Goal: Task Accomplishment & Management: Use online tool/utility

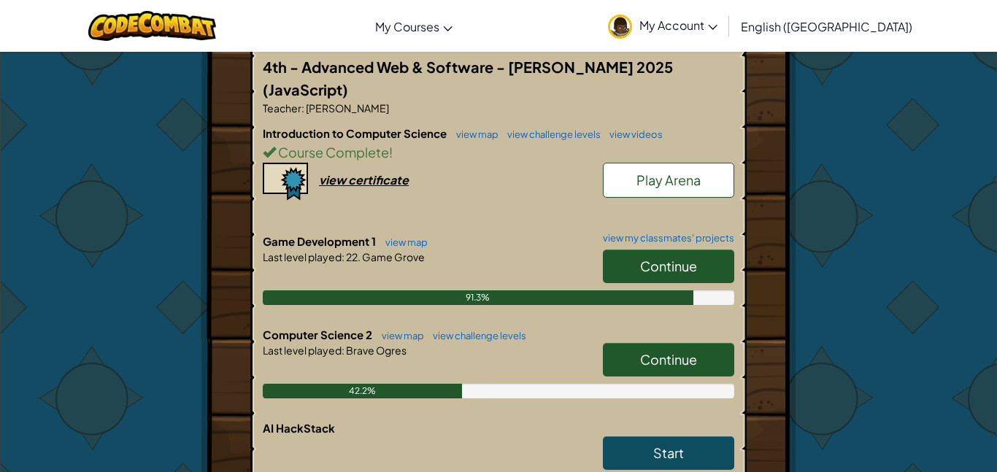
scroll to position [350, 0]
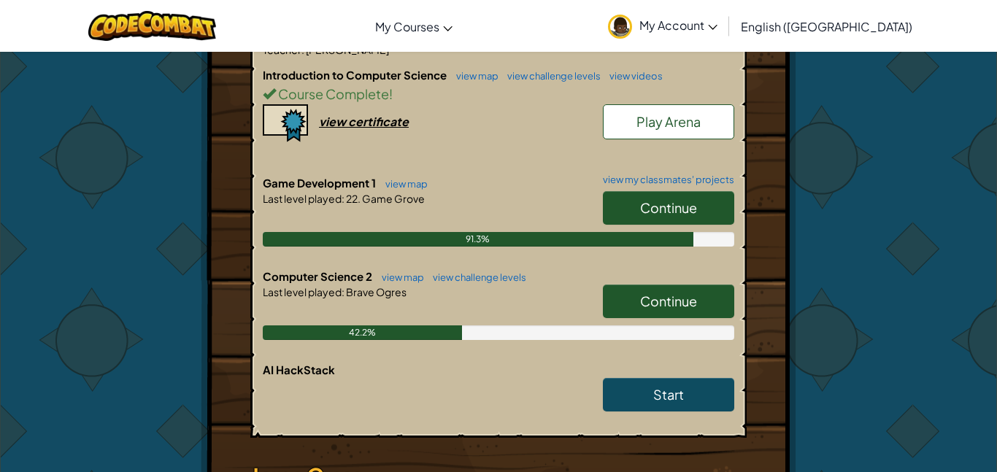
click at [646, 285] on link "Continue" at bounding box center [668, 302] width 131 height 34
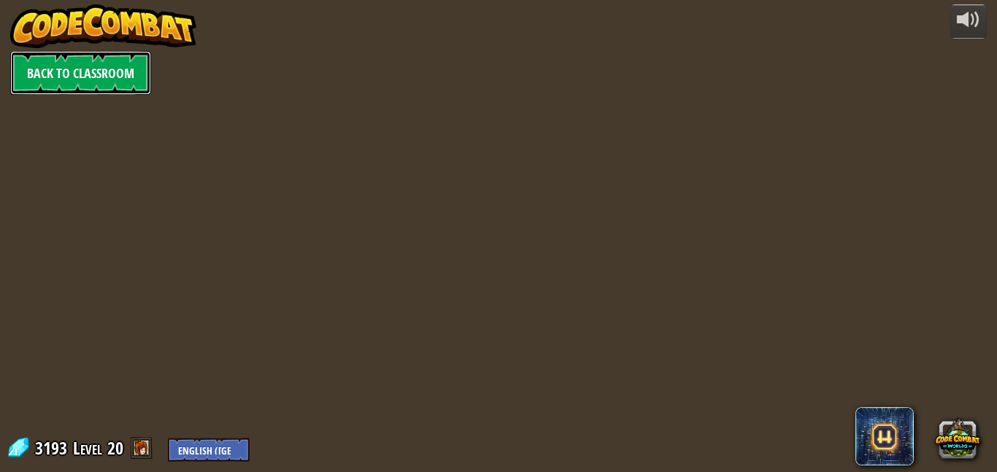
click at [72, 55] on link "Back to Classroom" at bounding box center [80, 73] width 141 height 44
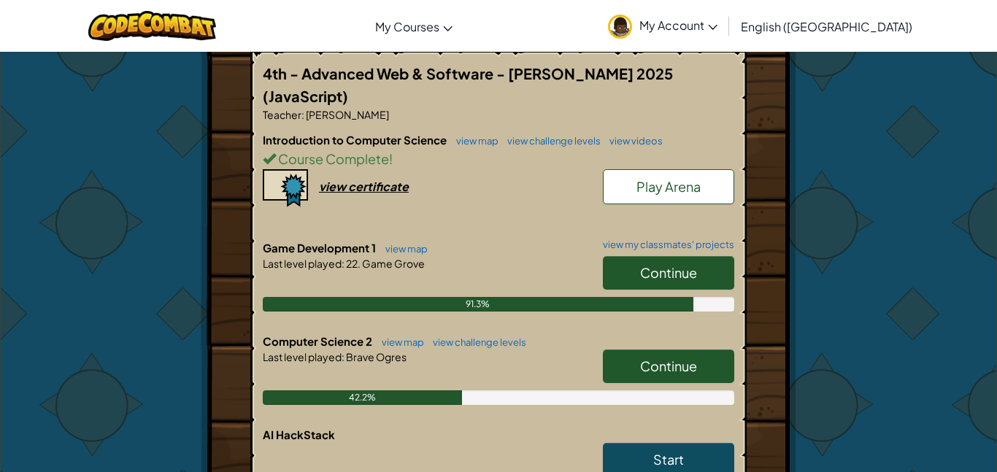
scroll to position [292, 0]
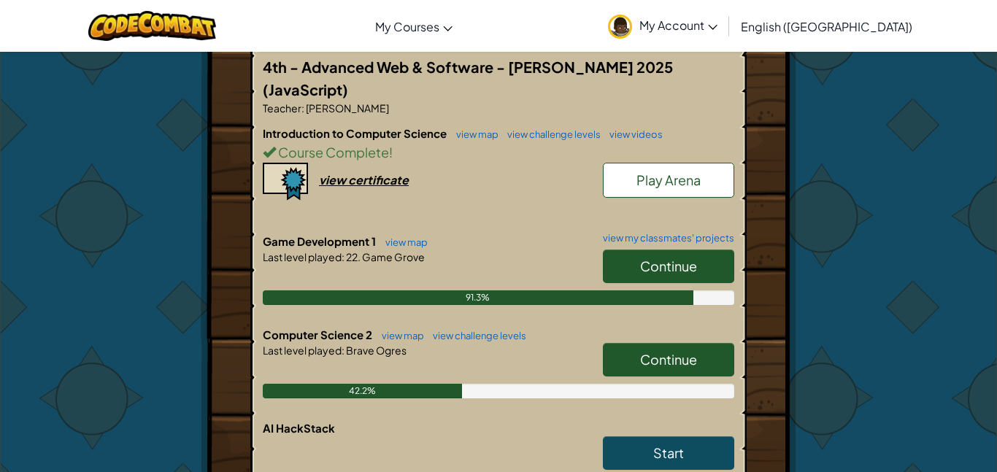
click at [639, 343] on link "Continue" at bounding box center [668, 360] width 131 height 34
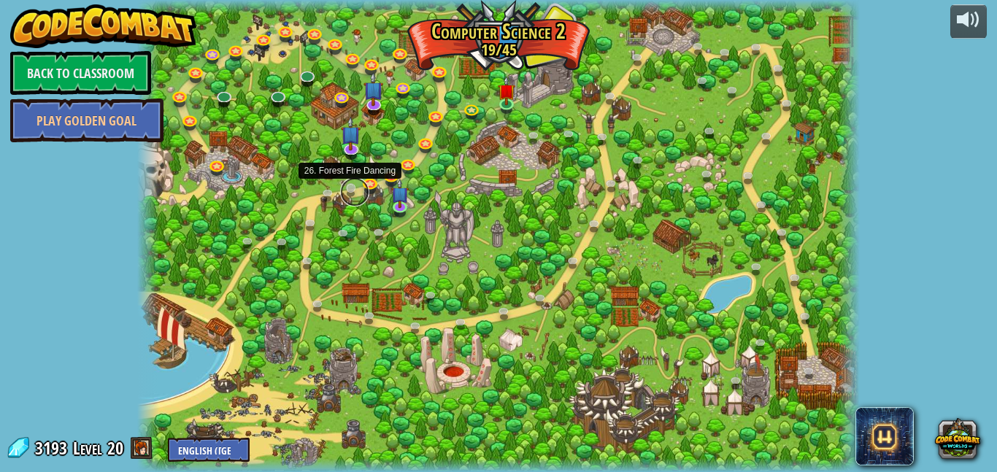
click at [346, 188] on link at bounding box center [354, 191] width 29 height 29
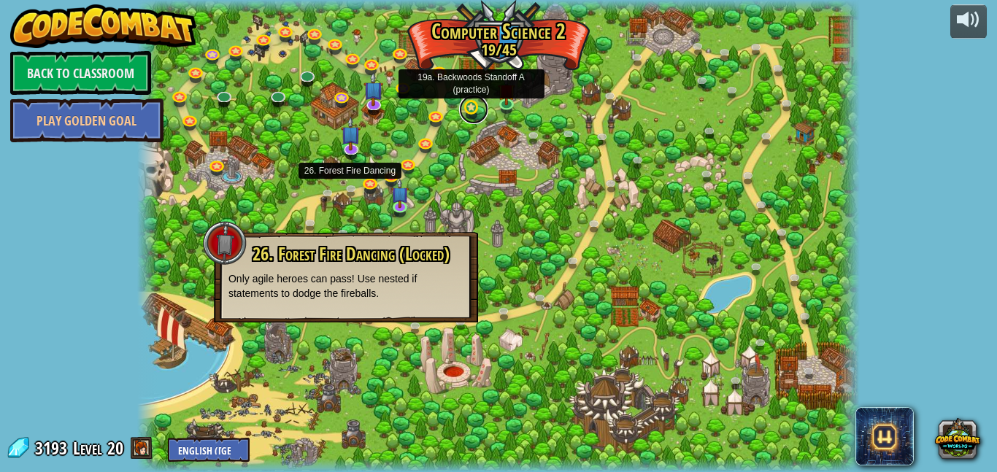
click at [474, 108] on link at bounding box center [473, 109] width 29 height 29
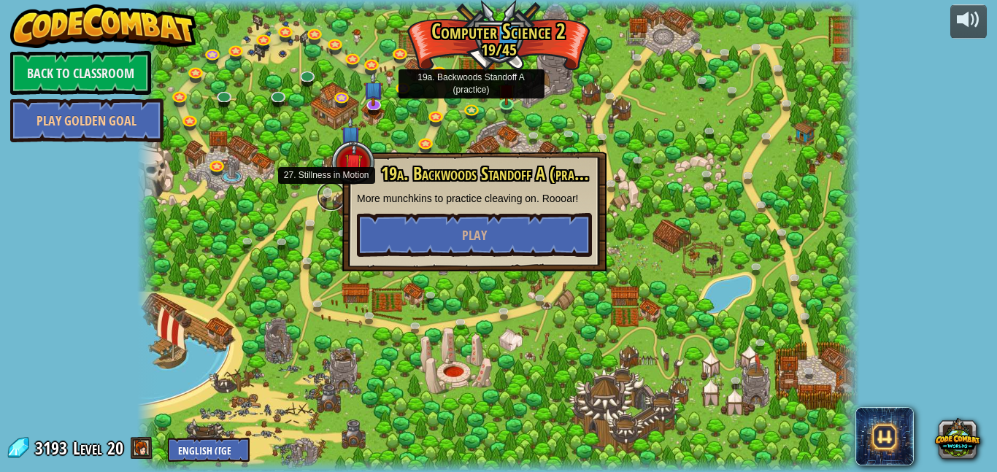
click at [331, 188] on link at bounding box center [331, 196] width 29 height 29
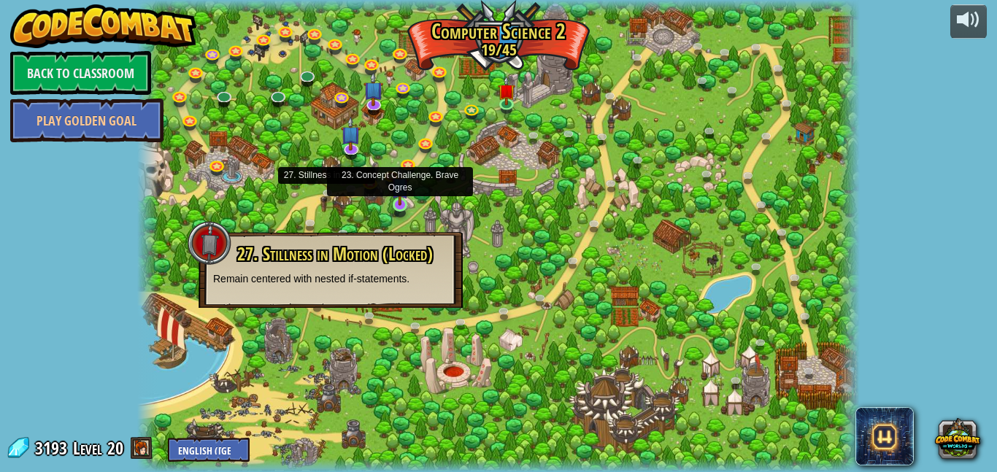
click at [394, 203] on img at bounding box center [399, 185] width 17 height 39
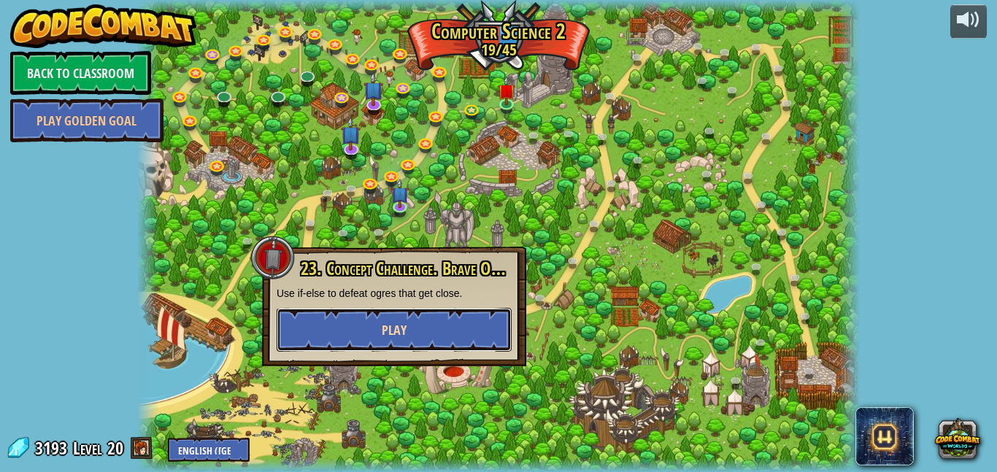
click at [419, 320] on button "Play" at bounding box center [394, 330] width 235 height 44
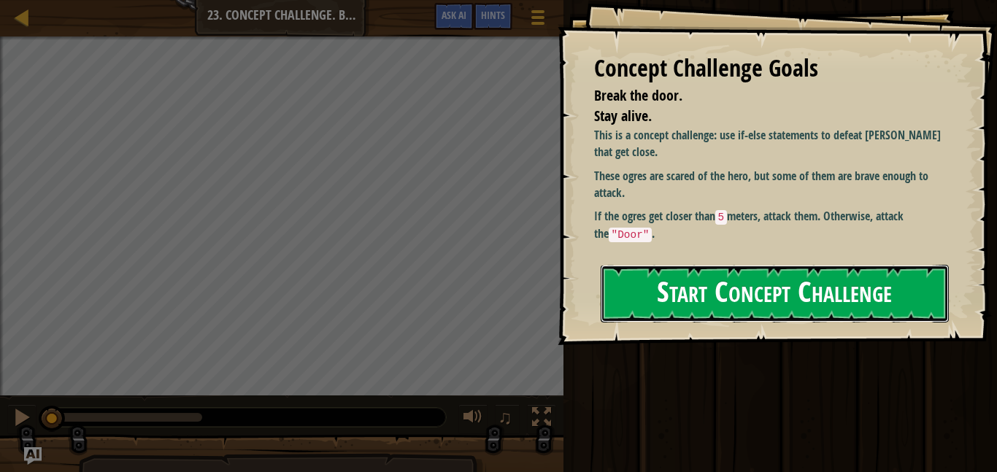
click at [922, 278] on button "Start Concept Challenge" at bounding box center [775, 294] width 348 height 58
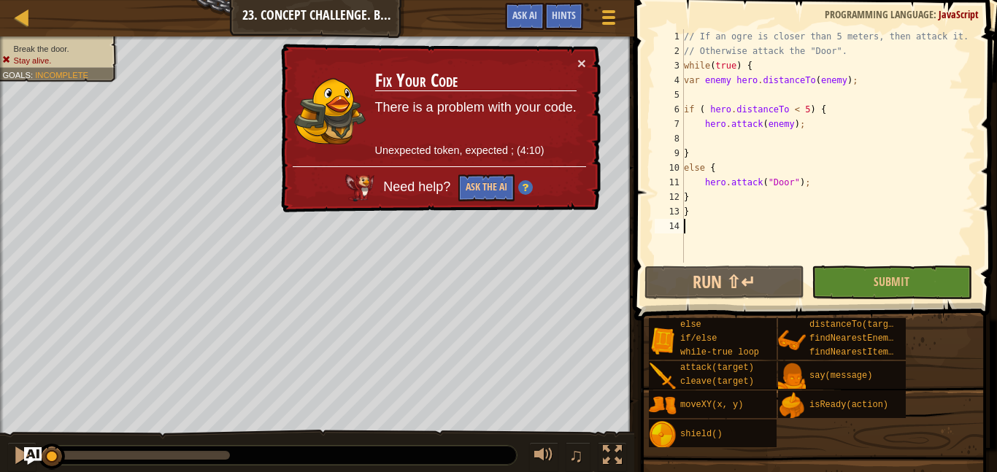
click at [788, 150] on div "// If an ogre is closer than 5 meters, then attack it. // Otherwise attack the …" at bounding box center [828, 160] width 294 height 263
type textarea "}"
click at [790, 146] on div "// If an ogre is closer than 5 meters, then attack it. // Otherwise attack the …" at bounding box center [828, 160] width 294 height 263
click at [798, 137] on div "// If an ogre is closer than 5 meters, then attack it. // Otherwise attack the …" at bounding box center [828, 160] width 294 height 263
click at [731, 77] on div "// If an ogre is closer than 5 meters, then attack it. // Otherwise attack the …" at bounding box center [828, 160] width 294 height 263
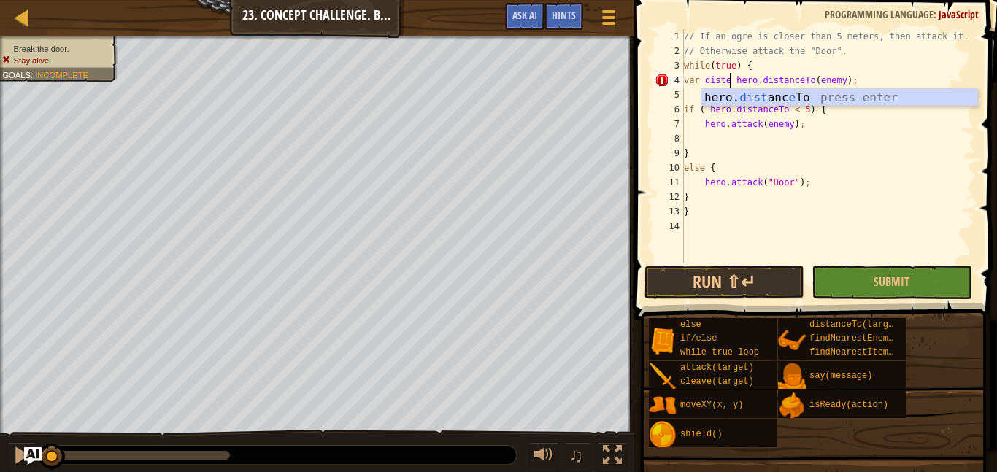
scroll to position [7, 7]
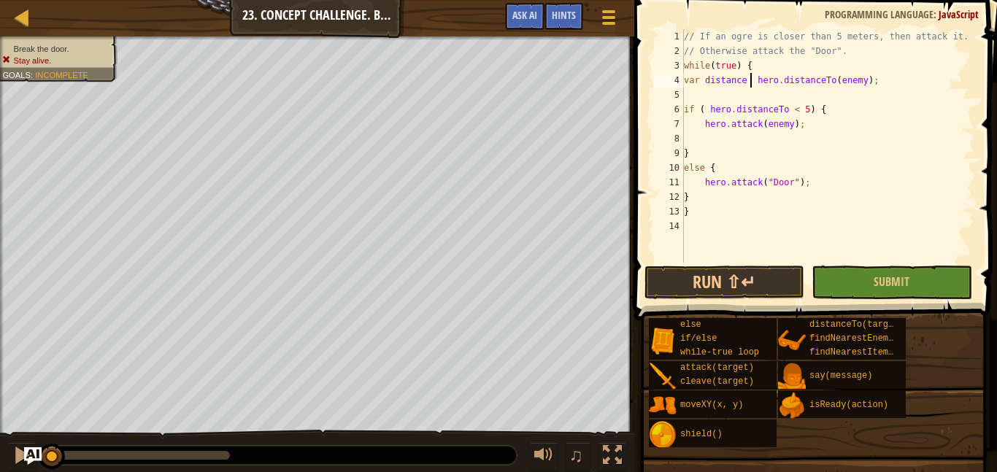
type textarea "var distance = hero.distanceTo(enemy);"
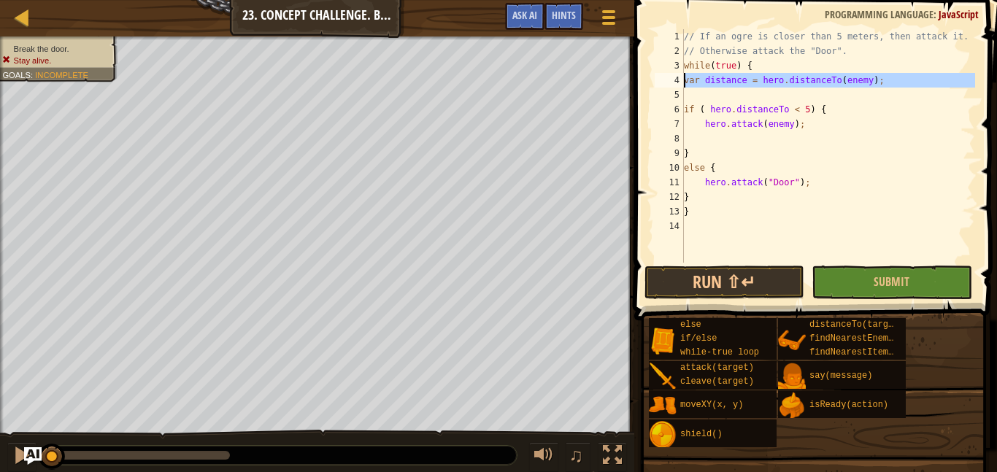
drag, startPoint x: 935, startPoint y: 91, endPoint x: 685, endPoint y: 79, distance: 250.7
click at [685, 79] on div "// If an ogre is closer than 5 meters, then attack it. // Otherwise attack the …" at bounding box center [828, 160] width 294 height 263
type textarea "var distance = hero.distanceTo(enemy);"
type textarea "hero.attack(enemy);"
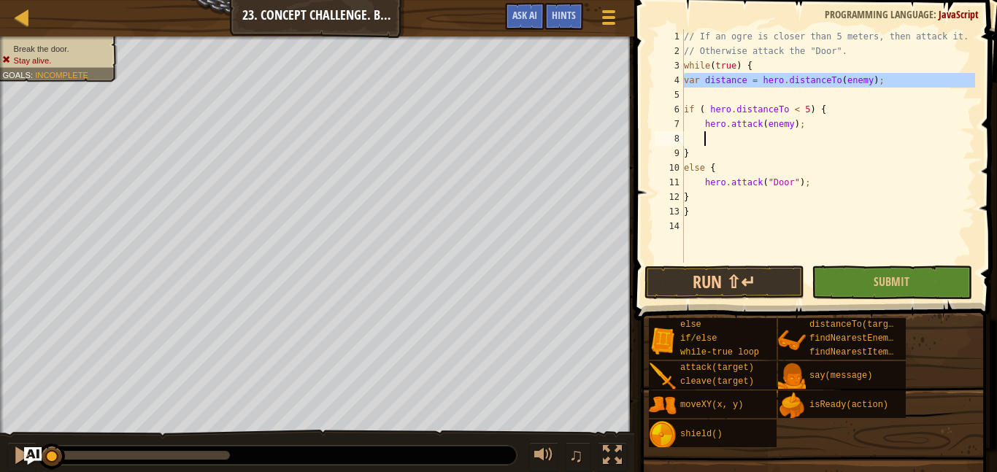
type textarea "if ( hero.distanceTo < 5) {"
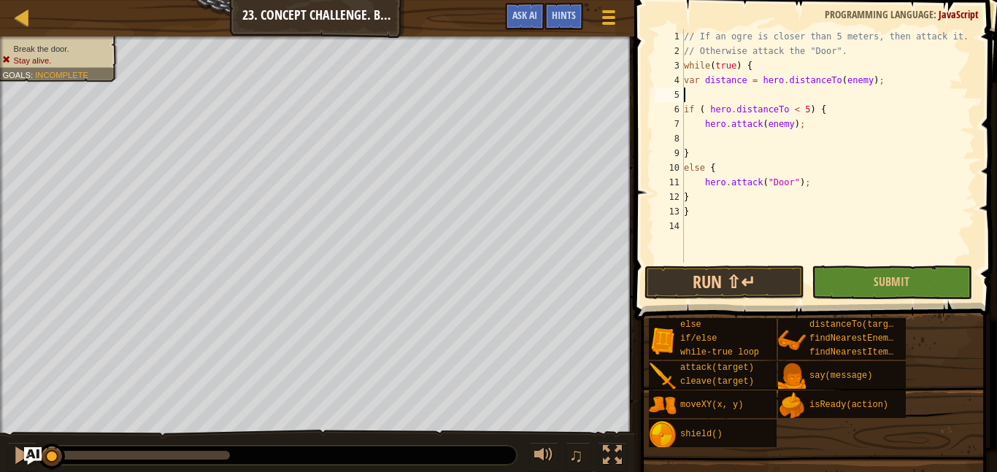
click at [837, 115] on div "// If an ogre is closer than 5 meters, then attack it. // Otherwise attack the …" at bounding box center [828, 160] width 294 height 263
type textarea "if ( hero.distanceTo < 5) {"
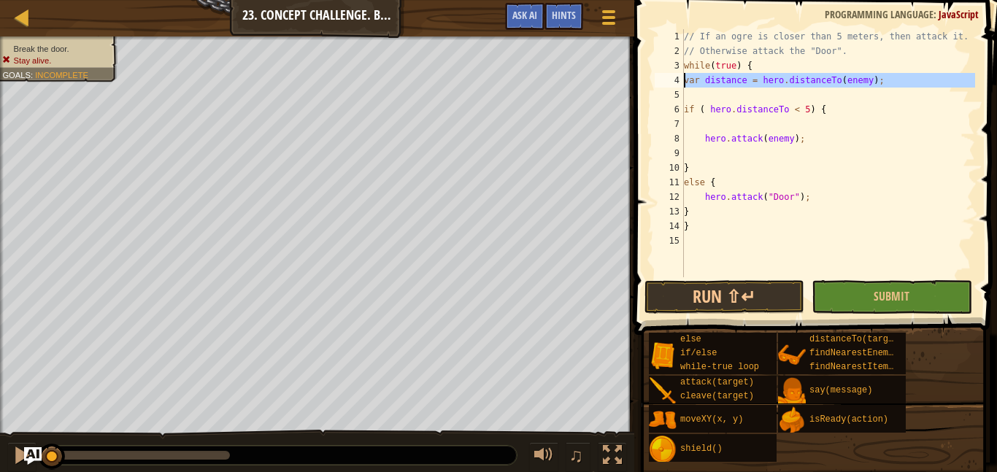
drag, startPoint x: 914, startPoint y: 97, endPoint x: 671, endPoint y: 79, distance: 243.8
click at [671, 79] on div "1 2 3 4 5 6 7 8 9 10 11 12 13 14 15 // If an ogre is closer than 5 meters, then…" at bounding box center [813, 153] width 323 height 248
type textarea "var distance = hero.distanceTo(enemy);"
type textarea "if ( hero.distanceTo < 5) {"
type textarea "hero.attack(enemy);"
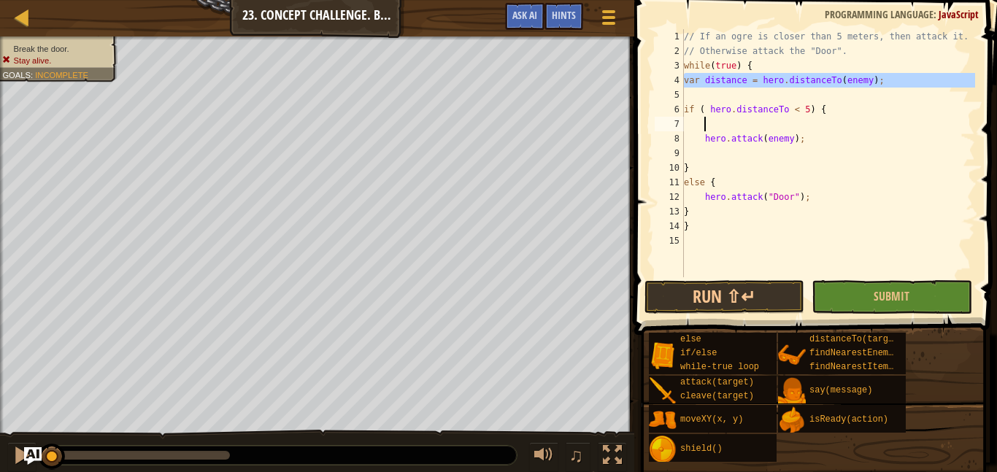
type textarea "var distance = hero.distanceTo(enemy);"
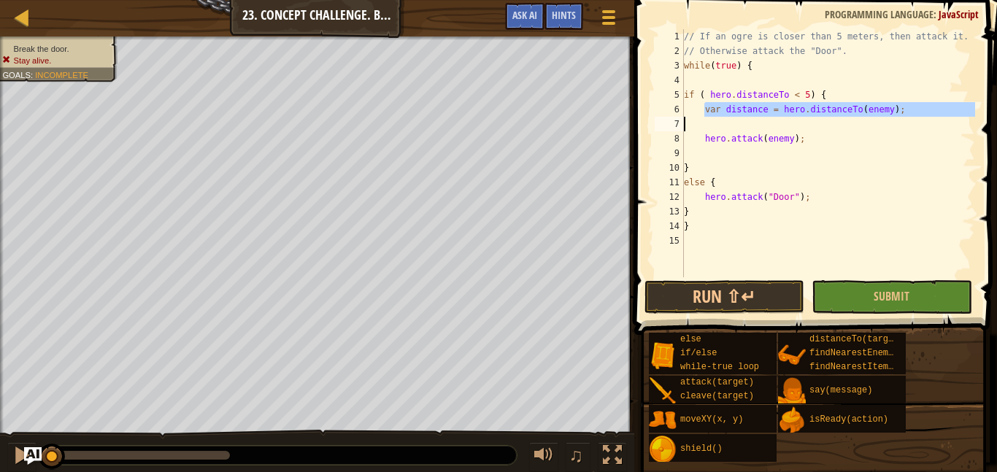
click at [720, 124] on div "// If an ogre is closer than 5 meters, then attack it. // Otherwise attack the …" at bounding box center [828, 153] width 294 height 248
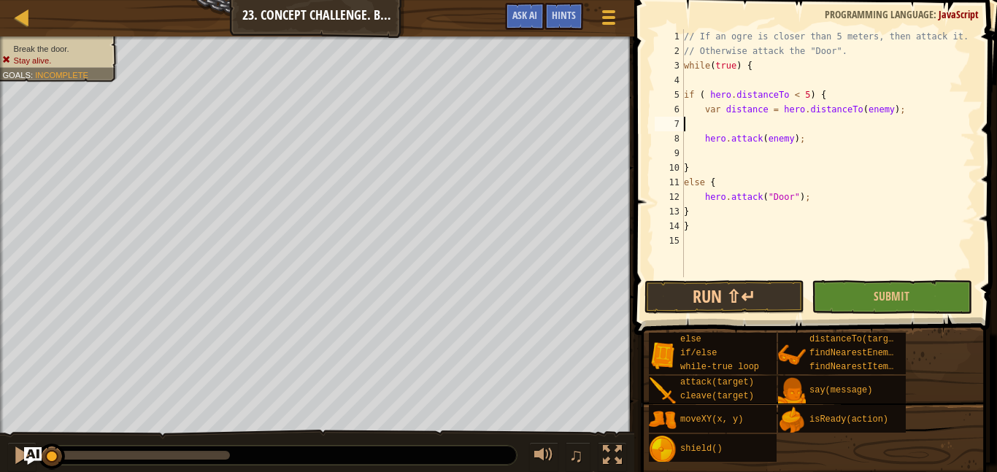
type textarea "var distance = hero.distanceTo(enemy);"
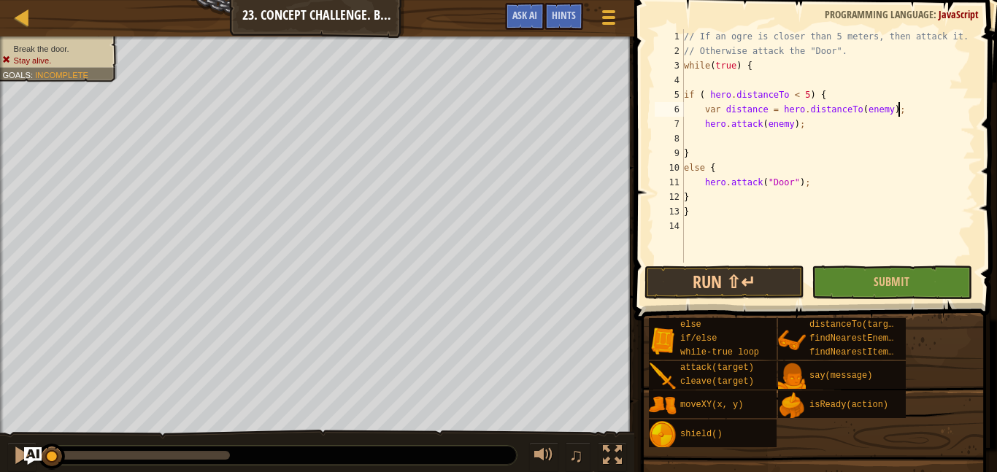
click at [710, 79] on div "// If an ogre is closer than 5 meters, then attack it. // Otherwise attack the …" at bounding box center [828, 160] width 294 height 263
type textarea "var enemy = h"
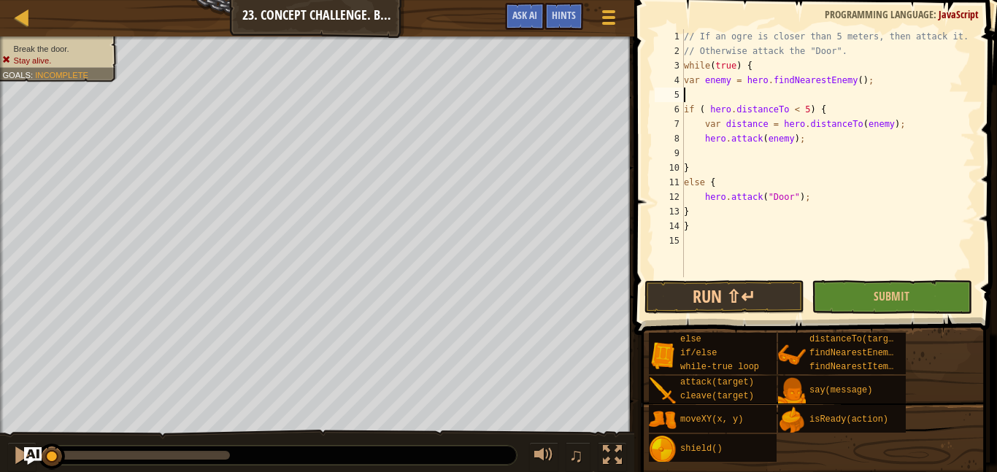
scroll to position [7, 0]
click at [688, 79] on div "// If an ogre is closer than 5 meters, then attack it. // Otherwise attack the …" at bounding box center [828, 167] width 294 height 277
type textarea "var enemy = hero.findNearestEnemy();"
click at [696, 92] on div "// If an ogre is closer than 5 meters, then attack it. // Otherwise attack the …" at bounding box center [828, 167] width 294 height 277
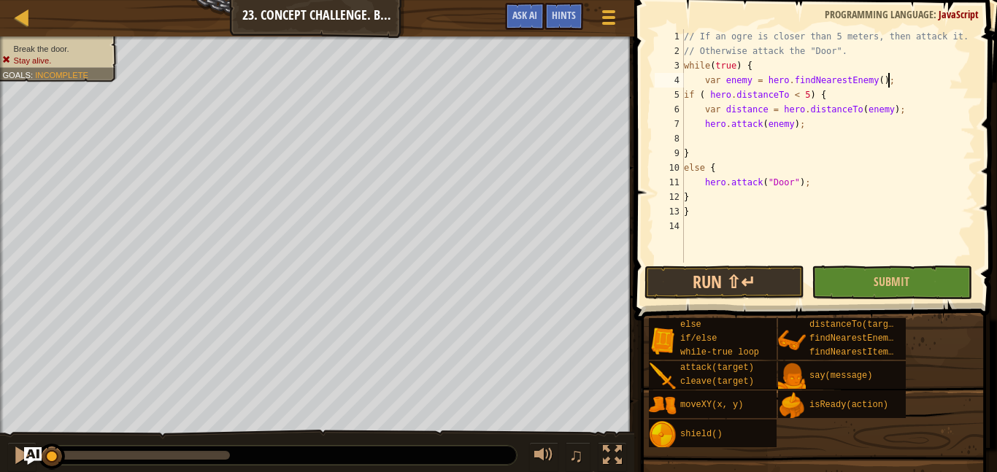
click at [704, 113] on div "// If an ogre is closer than 5 meters, then attack it. // Otherwise attack the …" at bounding box center [828, 160] width 294 height 263
click at [704, 123] on div "// If an ogre is closer than 5 meters, then attack it. // Otherwise attack the …" at bounding box center [828, 160] width 294 height 263
type textarea "hero.attack(enemy);"
click at [715, 137] on div "// If an ogre is closer than 5 meters, then attack it. // Otherwise attack the …" at bounding box center [828, 160] width 294 height 263
click at [861, 264] on span at bounding box center [817, 140] width 374 height 364
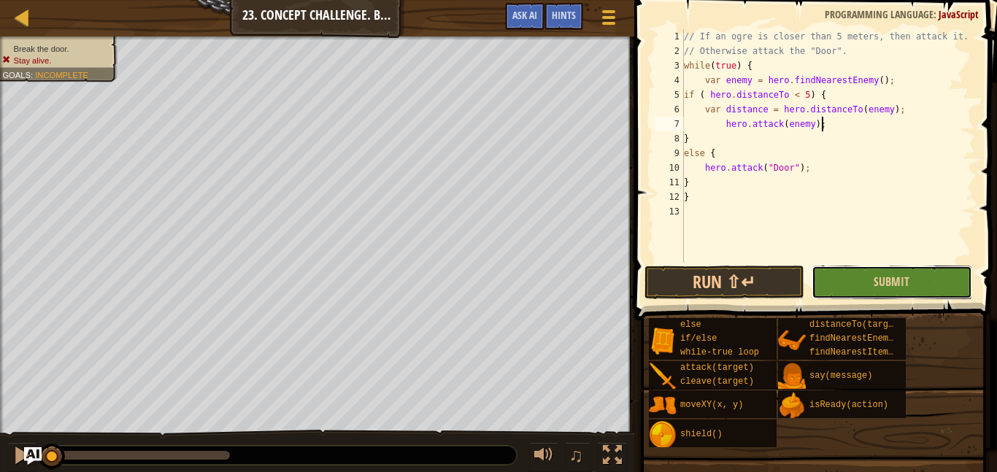
click at [861, 267] on button "Submit" at bounding box center [892, 283] width 160 height 34
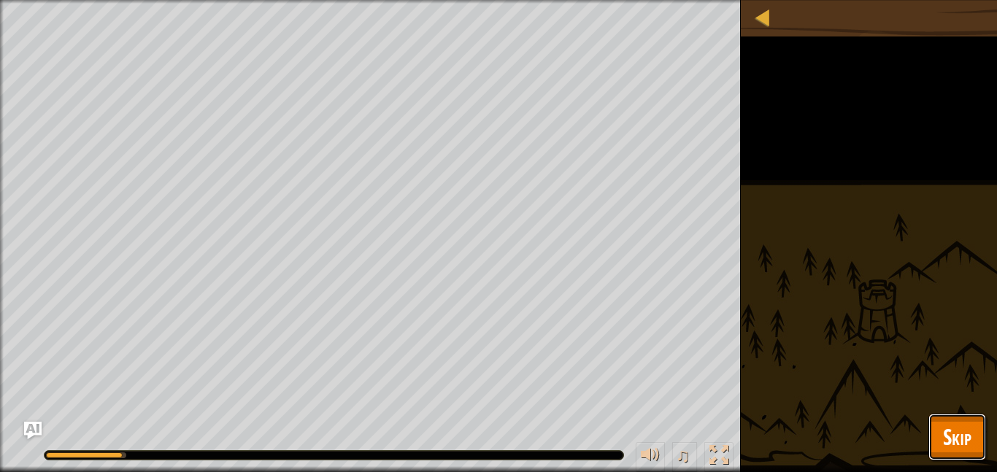
click at [972, 454] on button "Skip" at bounding box center [958, 437] width 58 height 47
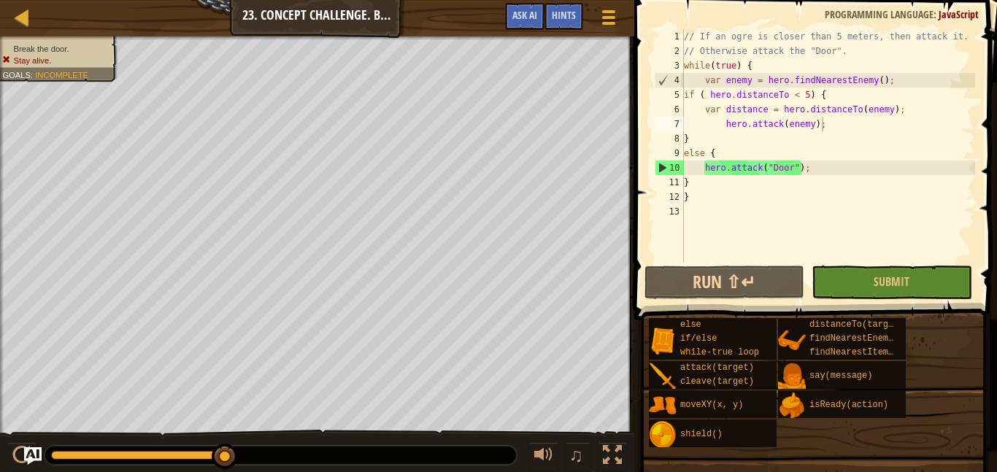
click at [791, 90] on div "// If an ogre is closer than 5 meters, then attack it. // Otherwise attack the …" at bounding box center [828, 160] width 294 height 263
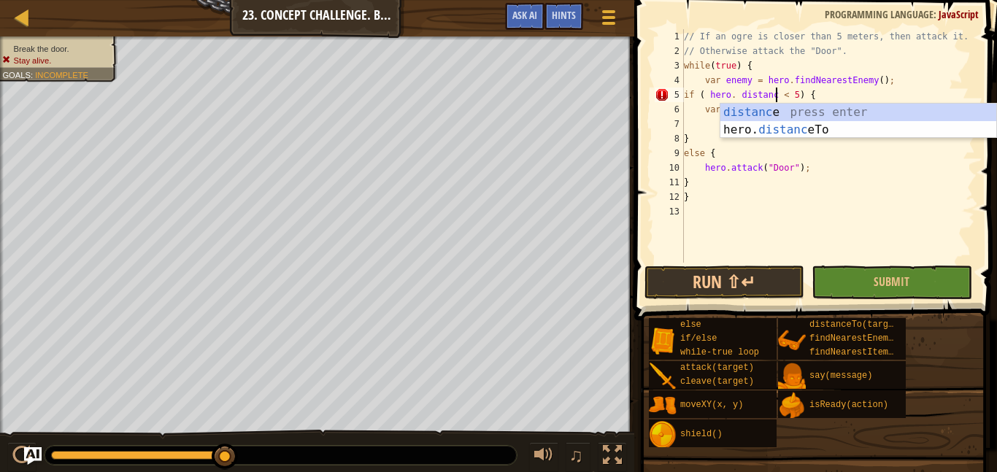
scroll to position [7, 14]
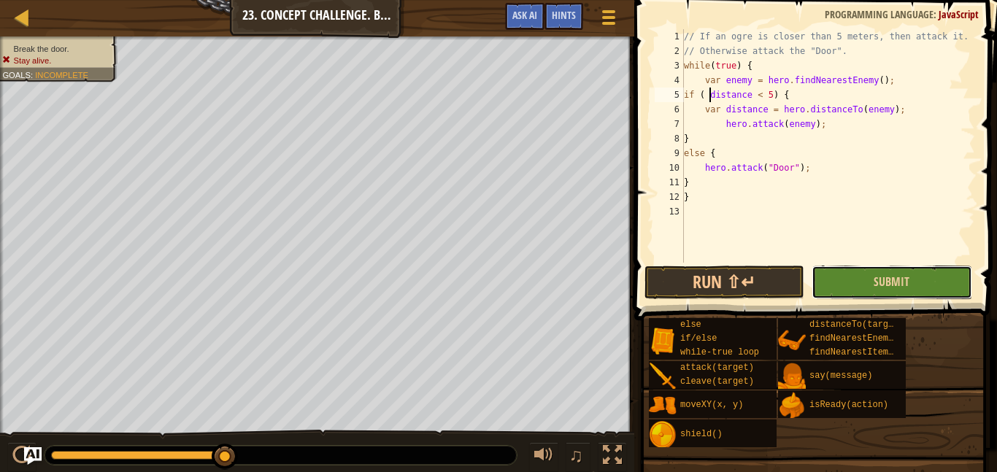
click at [883, 266] on button "Submit" at bounding box center [892, 283] width 160 height 34
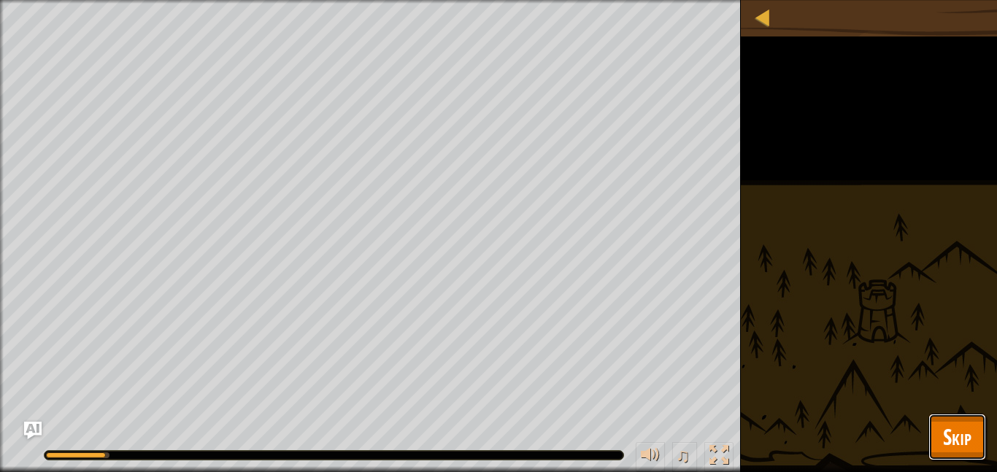
click at [958, 437] on span "Skip" at bounding box center [957, 437] width 28 height 30
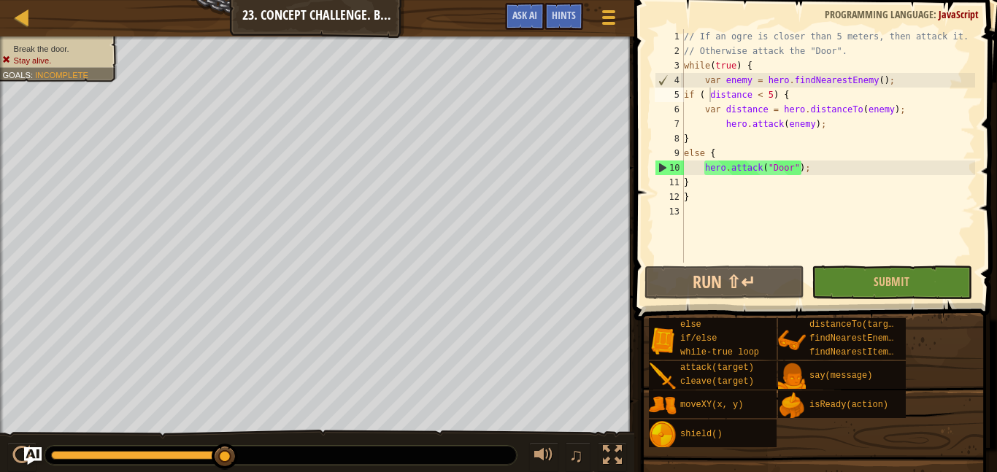
click at [856, 120] on div "// If an ogre is closer than 5 meters, then attack it. // Otherwise attack the …" at bounding box center [828, 160] width 294 height 263
click at [708, 81] on div "// If an ogre is closer than 5 meters, then attack it. // Otherwise attack the …" at bounding box center [828, 160] width 294 height 263
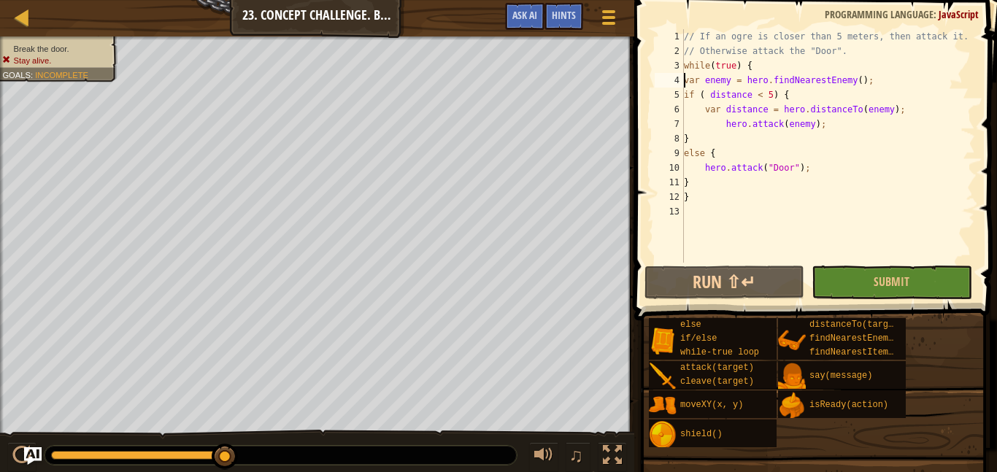
click at [688, 93] on div "// If an ogre is closer than 5 meters, then attack it. // Otherwise attack the …" at bounding box center [828, 160] width 294 height 263
click at [706, 108] on div "// If an ogre is closer than 5 meters, then attack it. // Otherwise attack the …" at bounding box center [828, 160] width 294 height 263
click at [725, 131] on div "// If an ogre is closer than 5 meters, then attack it. // Otherwise attack the …" at bounding box center [828, 160] width 294 height 263
click at [685, 155] on div "// If an ogre is closer than 5 meters, then attack it. // Otherwise attack the …" at bounding box center [828, 160] width 294 height 263
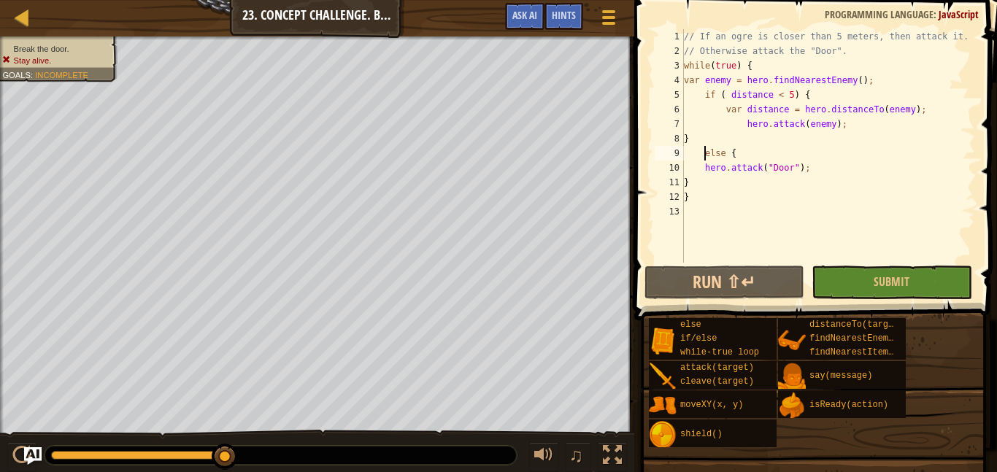
click at [700, 172] on div "// If an ogre is closer than 5 meters, then attack it. // Otherwise attack the …" at bounding box center [828, 160] width 294 height 263
click at [30, 447] on img "Ask AI" at bounding box center [32, 456] width 19 height 19
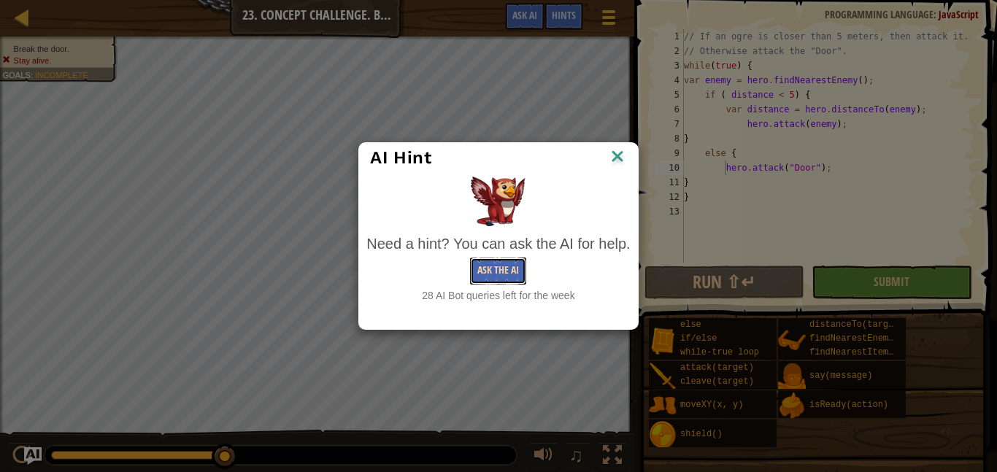
click at [478, 271] on button "Ask the AI" at bounding box center [498, 271] width 56 height 27
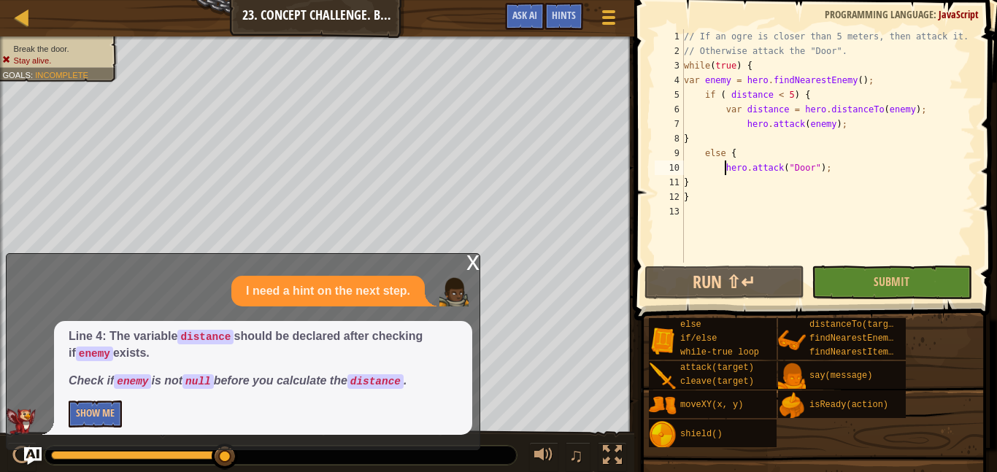
click at [869, 74] on div "// If an ogre is closer than 5 meters, then attack it. // Otherwise attack the …" at bounding box center [828, 160] width 294 height 263
type textarea "var enemy = hero.findNearestEnemy();"
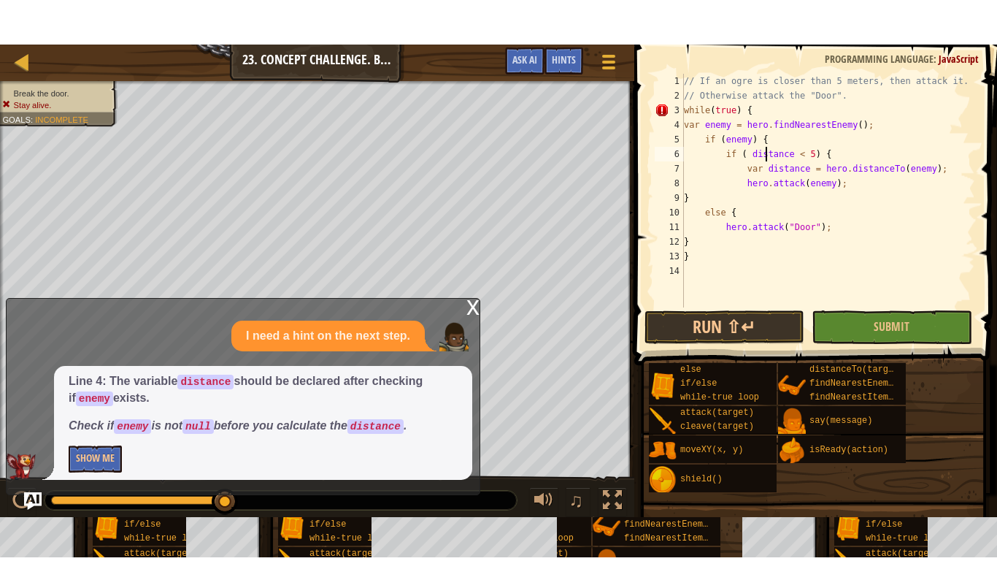
scroll to position [7, 0]
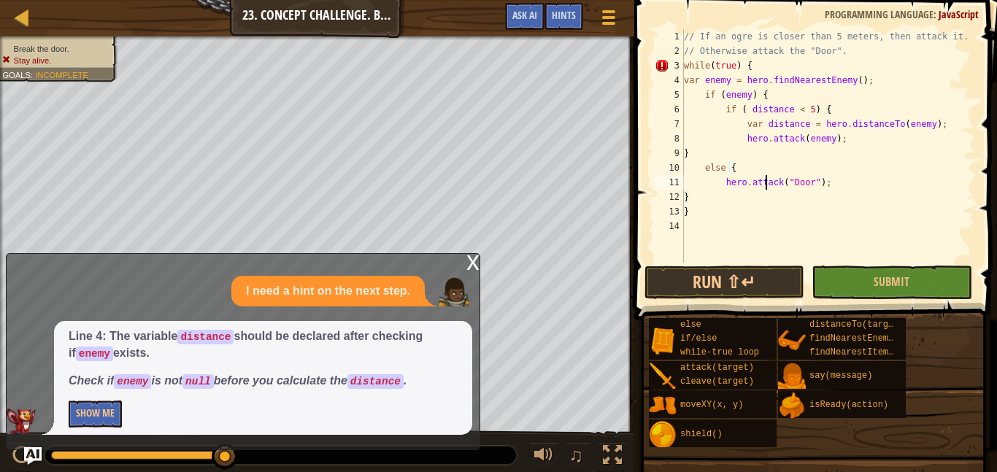
type textarea "}"
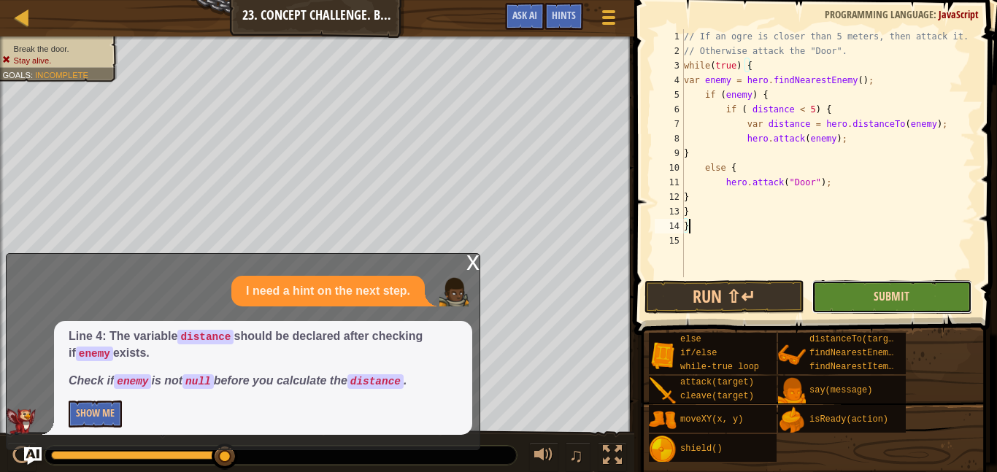
click at [888, 301] on span "Submit" at bounding box center [892, 296] width 36 height 16
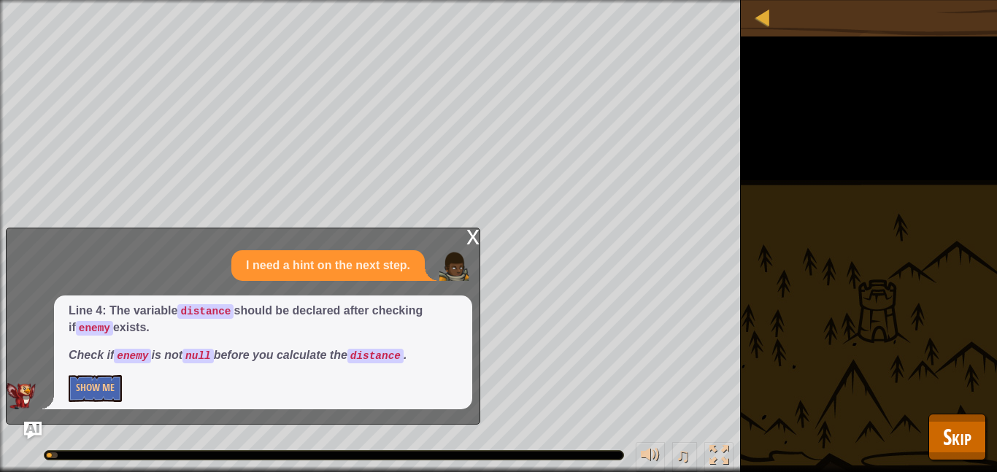
click at [476, 242] on div "x" at bounding box center [472, 235] width 13 height 15
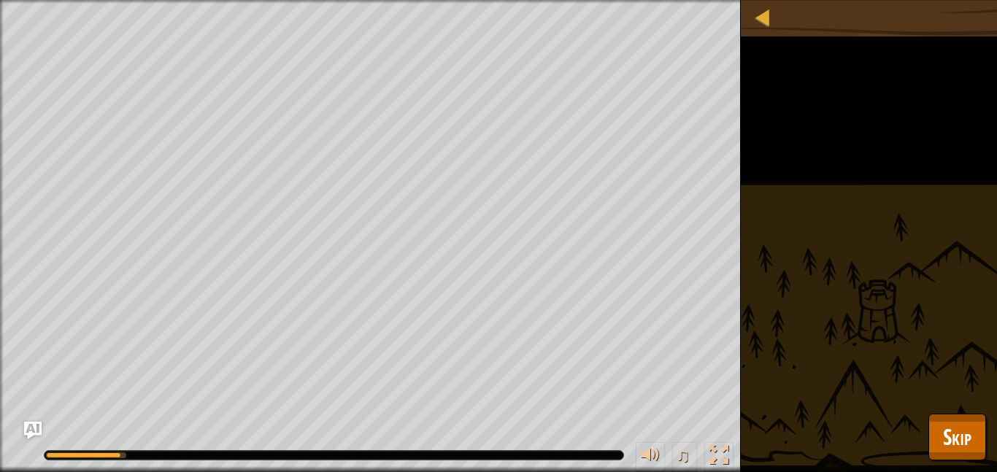
click at [941, 403] on div "Break the door. Stay alive. Goals : Running... ♫ Arryn 225 x: 34 y: 25 Door" at bounding box center [498, 236] width 997 height 472
click at [947, 417] on button "Skip" at bounding box center [958, 437] width 58 height 47
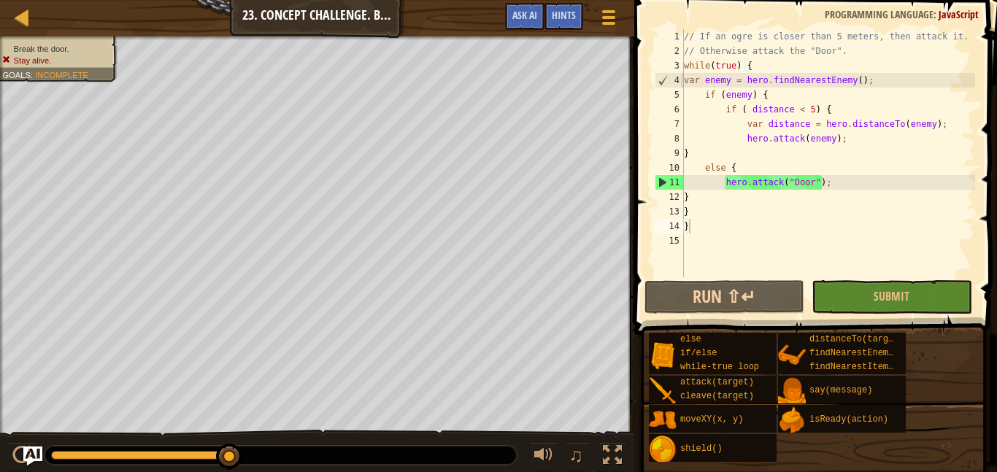
click at [41, 447] on img "Ask AI" at bounding box center [32, 456] width 19 height 19
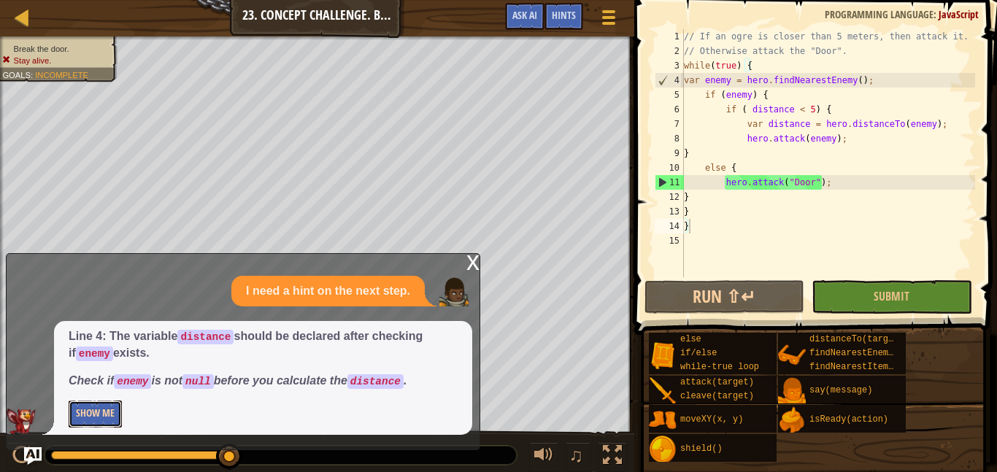
click at [105, 424] on button "Show Me" at bounding box center [95, 414] width 53 height 27
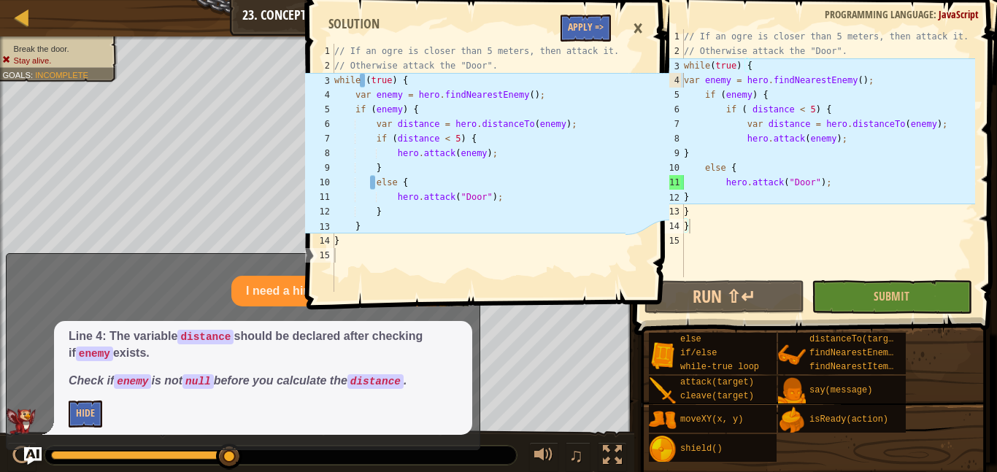
click at [759, 156] on div "// If an ogre is closer than 5 meters, then attack it. // Otherwise attack the …" at bounding box center [828, 167] width 294 height 277
click at [648, 34] on div "×" at bounding box center [638, 29] width 25 height 34
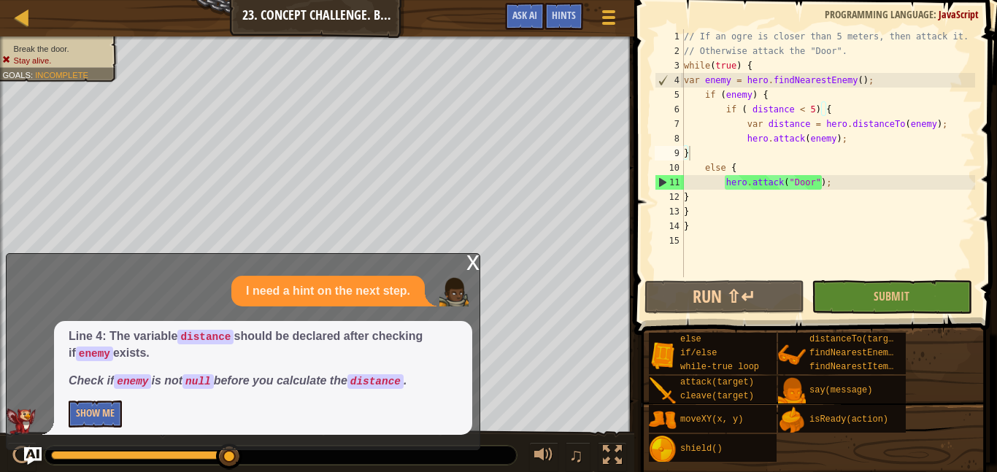
click at [834, 104] on div "// If an ogre is closer than 5 meters, then attack it. // Otherwise attack the …" at bounding box center [828, 167] width 294 height 277
click at [848, 89] on div "// If an ogre is closer than 5 meters, then attack it. // Otherwise attack the …" at bounding box center [828, 167] width 294 height 277
type textarea "if (enemy) {"
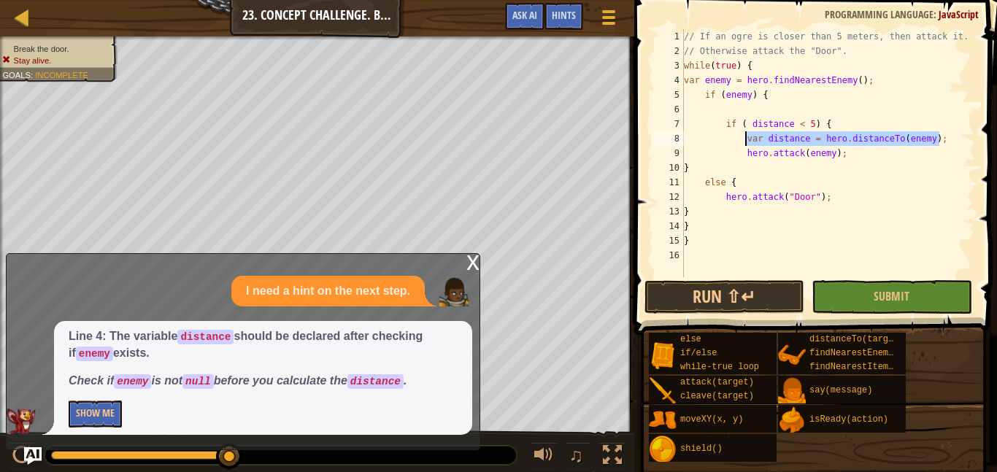
drag, startPoint x: 940, startPoint y: 142, endPoint x: 743, endPoint y: 143, distance: 197.1
click at [743, 143] on div "// If an ogre is closer than 5 meters, then attack it. // Otherwise attack the …" at bounding box center [828, 167] width 294 height 277
type textarea "var distance = hero.distanceTo(enemy);"
click at [777, 112] on div "// If an ogre is closer than 5 meters, then attack it. // Otherwise attack the …" at bounding box center [828, 167] width 294 height 277
paste textarea "var distance = hero.distanceTo(enemy);"
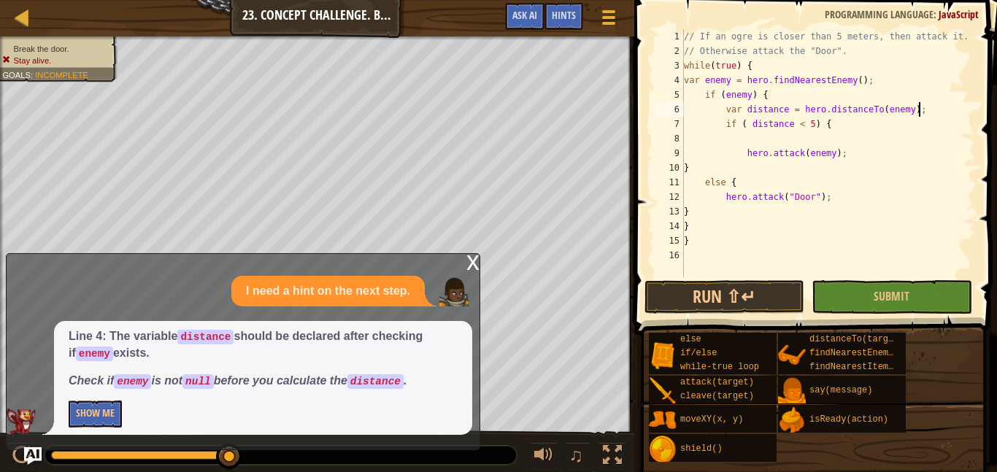
click at [731, 149] on div "// If an ogre is closer than 5 meters, then attack it. // Otherwise attack the …" at bounding box center [828, 167] width 294 height 277
type textarea "hero.attack(enemy);"
click at [742, 142] on div "// If an ogre is closer than 5 meters, then attack it. // Otherwise attack the …" at bounding box center [828, 167] width 294 height 277
type textarea "if ( distance < 5) {"
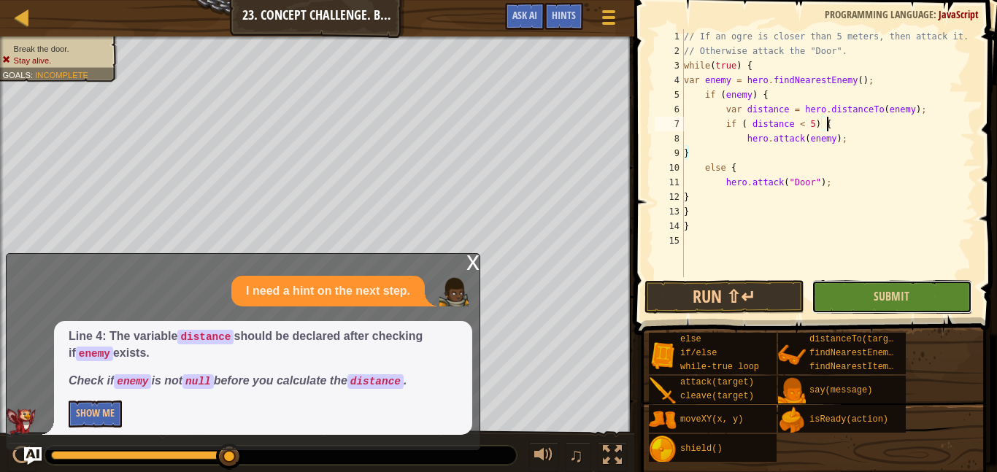
click at [864, 292] on button "Submit" at bounding box center [892, 297] width 160 height 34
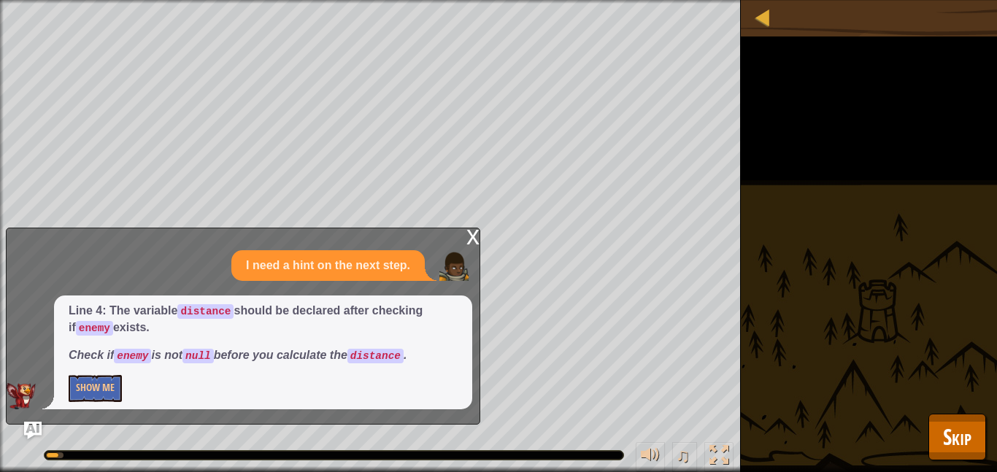
click at [472, 243] on div "x" at bounding box center [472, 235] width 13 height 15
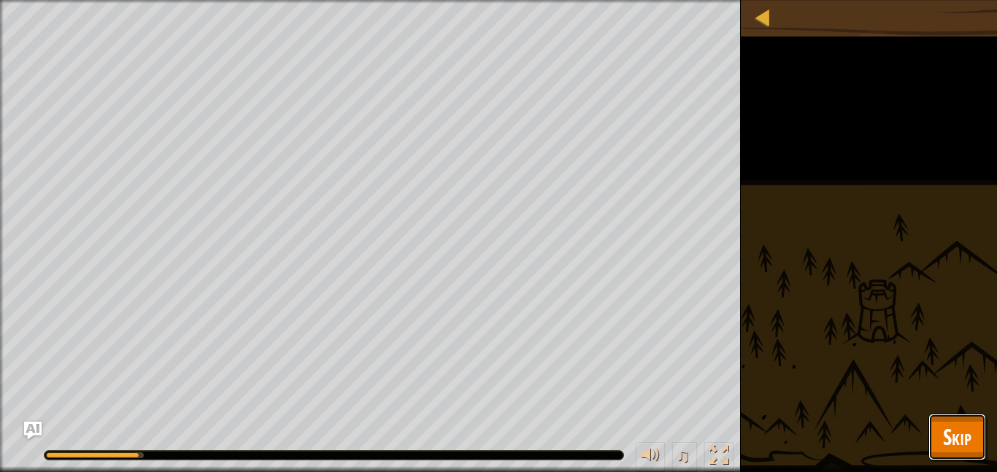
click at [978, 426] on button "Skip" at bounding box center [958, 437] width 58 height 47
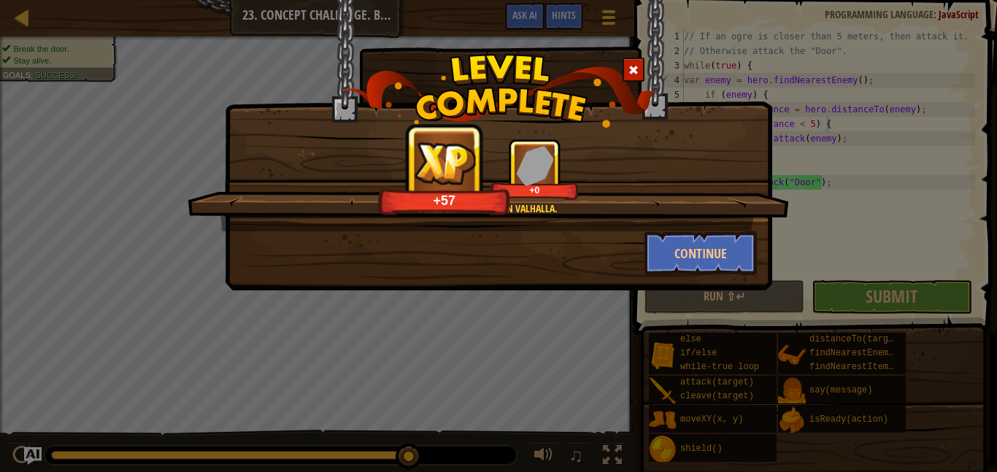
click at [631, 71] on span at bounding box center [634, 70] width 10 height 10
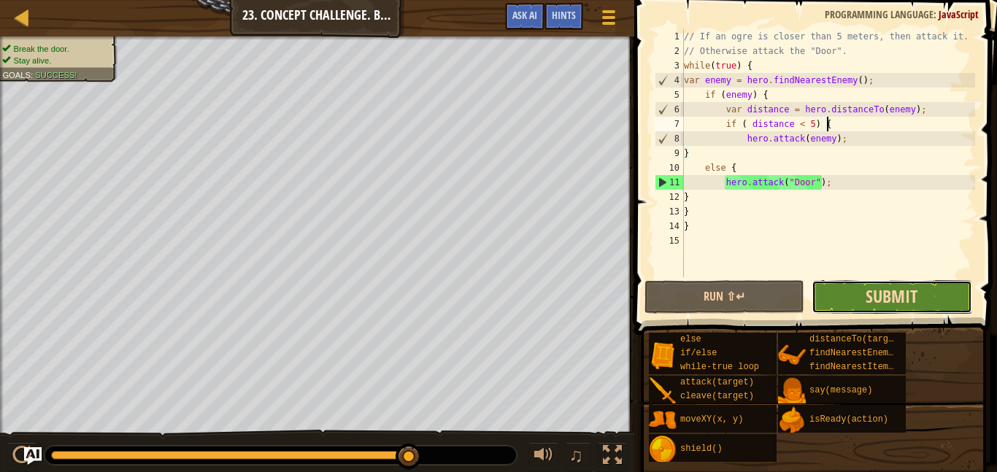
click at [891, 304] on span "Submit" at bounding box center [892, 296] width 52 height 23
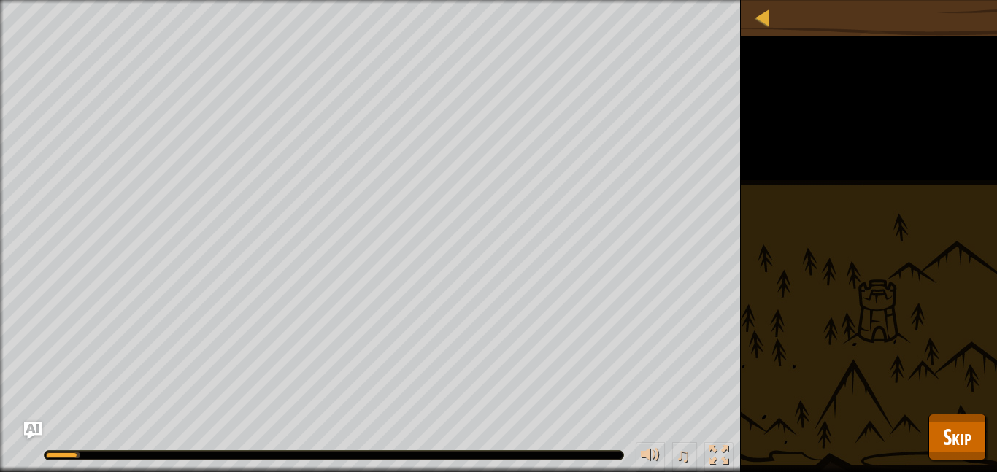
click at [101, 455] on div at bounding box center [334, 455] width 579 height 9
click at [130, 456] on div at bounding box center [334, 455] width 579 height 9
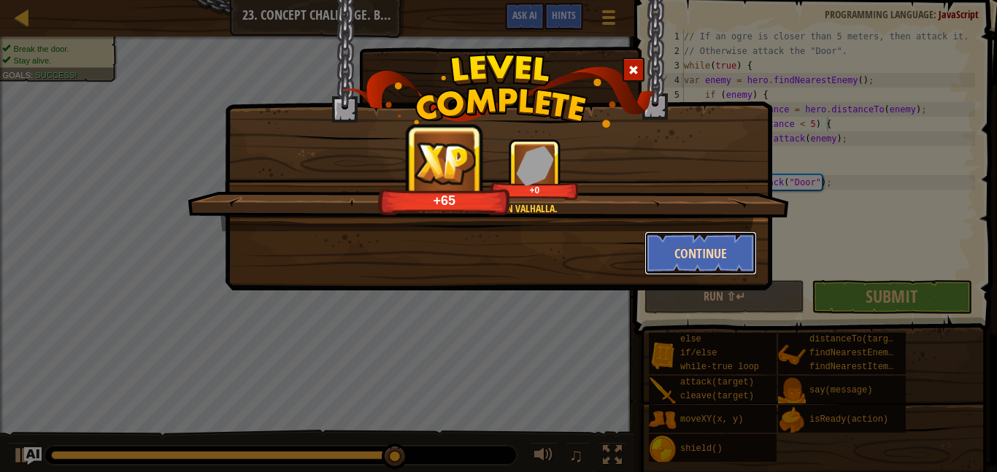
click at [705, 270] on button "Continue" at bounding box center [701, 253] width 113 height 44
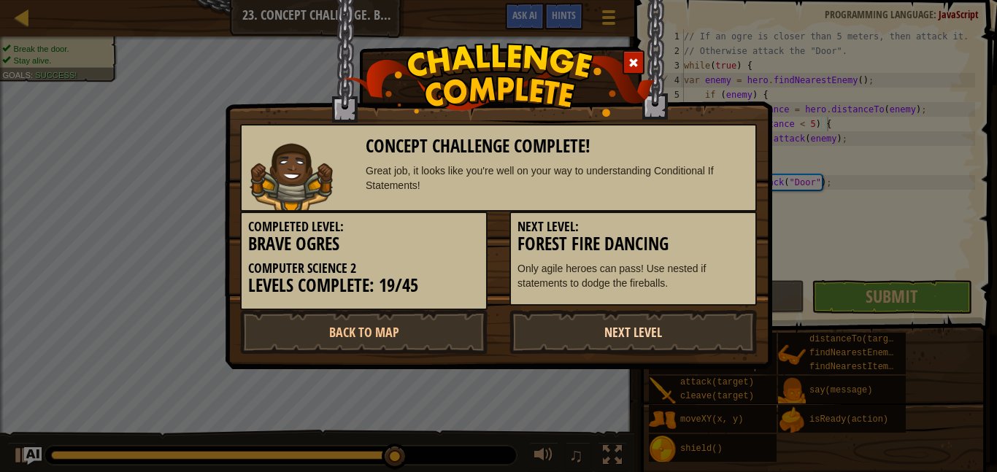
click at [657, 345] on link "Next Level" at bounding box center [633, 332] width 247 height 44
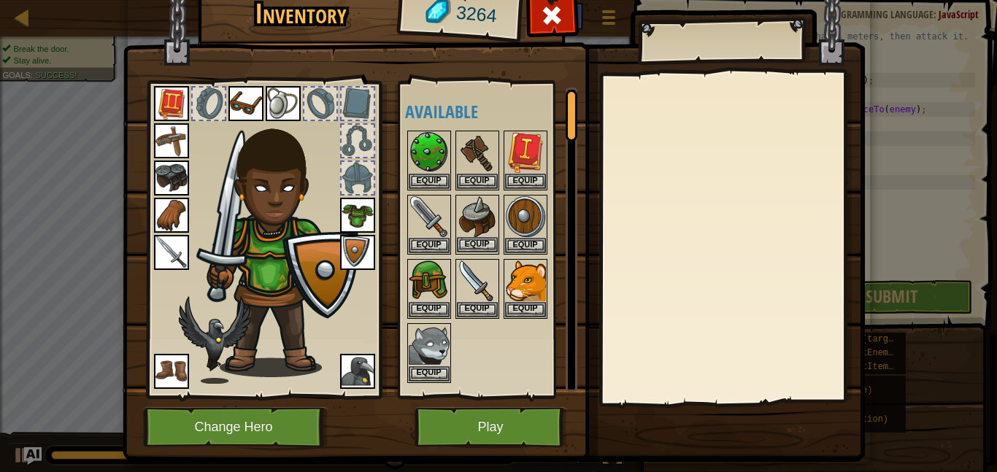
click at [458, 226] on img at bounding box center [477, 216] width 41 height 41
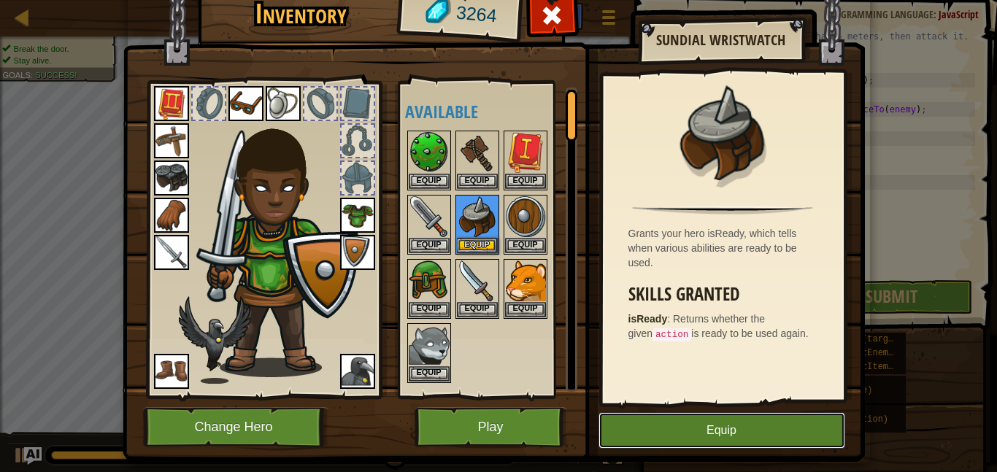
click at [675, 425] on button "Equip" at bounding box center [722, 430] width 247 height 36
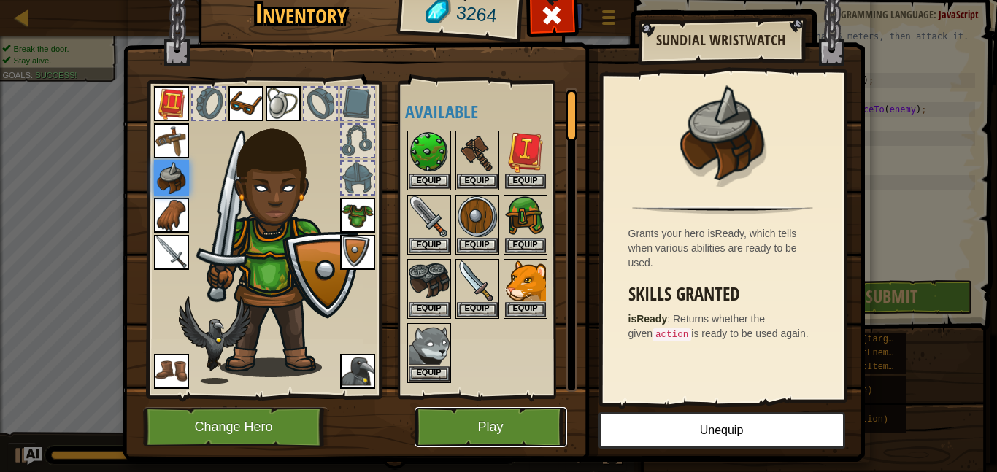
click at [533, 422] on button "Play" at bounding box center [491, 427] width 153 height 40
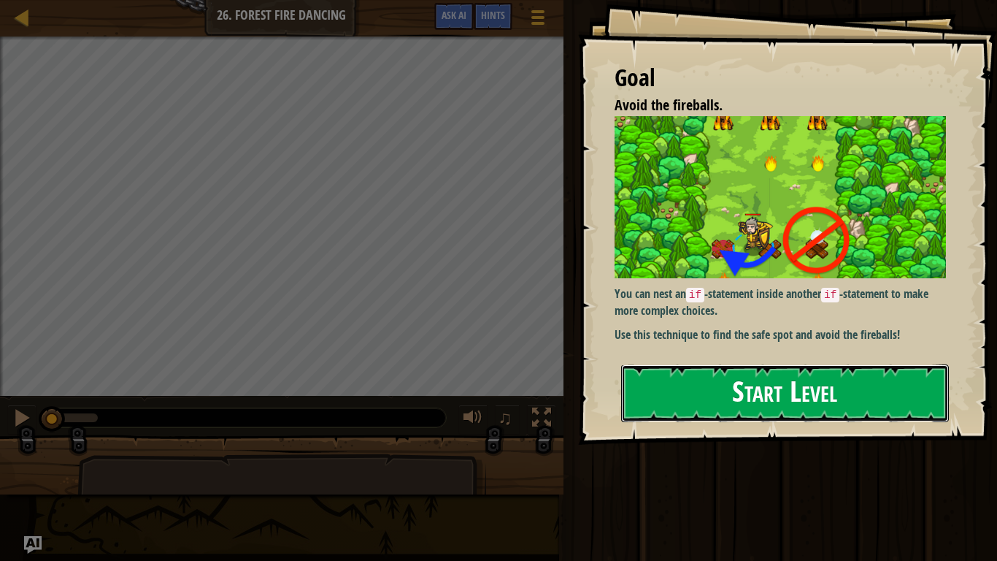
click at [789, 412] on button "Start Level" at bounding box center [785, 393] width 328 height 58
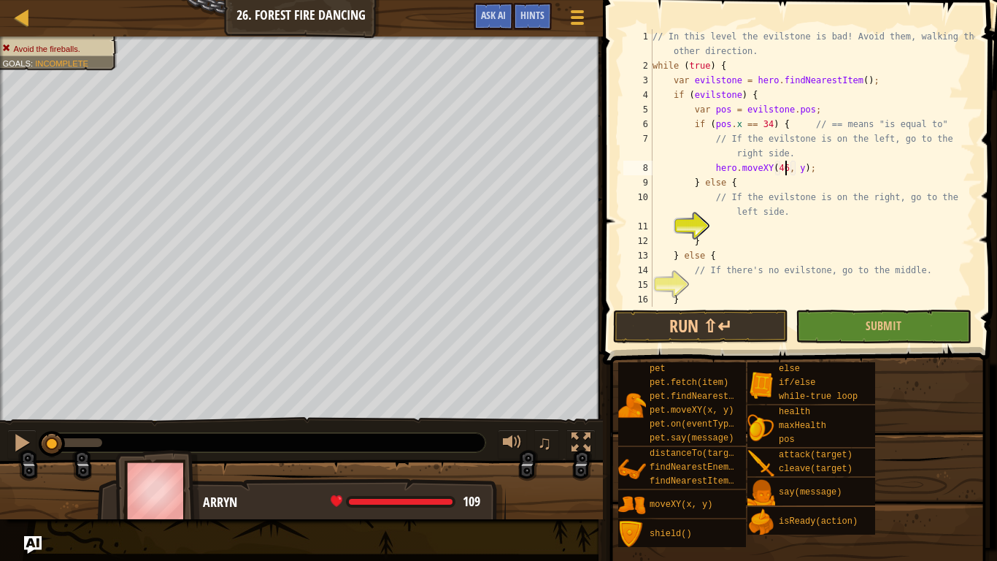
scroll to position [7, 19]
type textarea "hero.moveXY(46, 22);"
click at [721, 225] on div "// In this level the evilstone is bad! Avoid them, walking the other direction.…" at bounding box center [813, 189] width 326 height 321
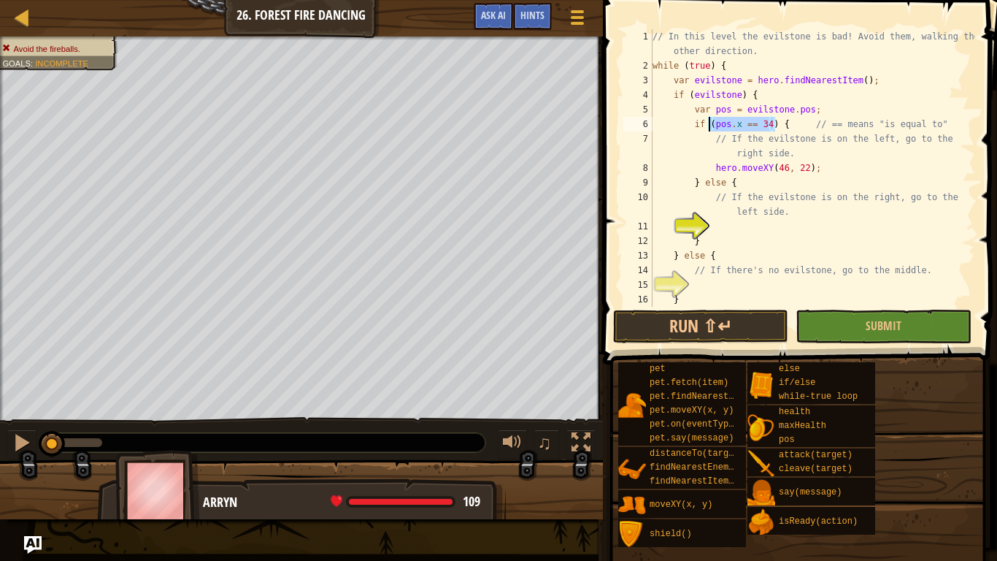
drag, startPoint x: 774, startPoint y: 127, endPoint x: 710, endPoint y: 128, distance: 63.5
click at [710, 128] on div "// In this level the evilstone is bad! Avoid them, walking the other direction.…" at bounding box center [813, 189] width 326 height 321
click at [726, 179] on div "// In this level the evilstone is bad! Avoid them, walking the other direction.…" at bounding box center [813, 189] width 326 height 321
type textarea "} else if (pos.x == 34) {"
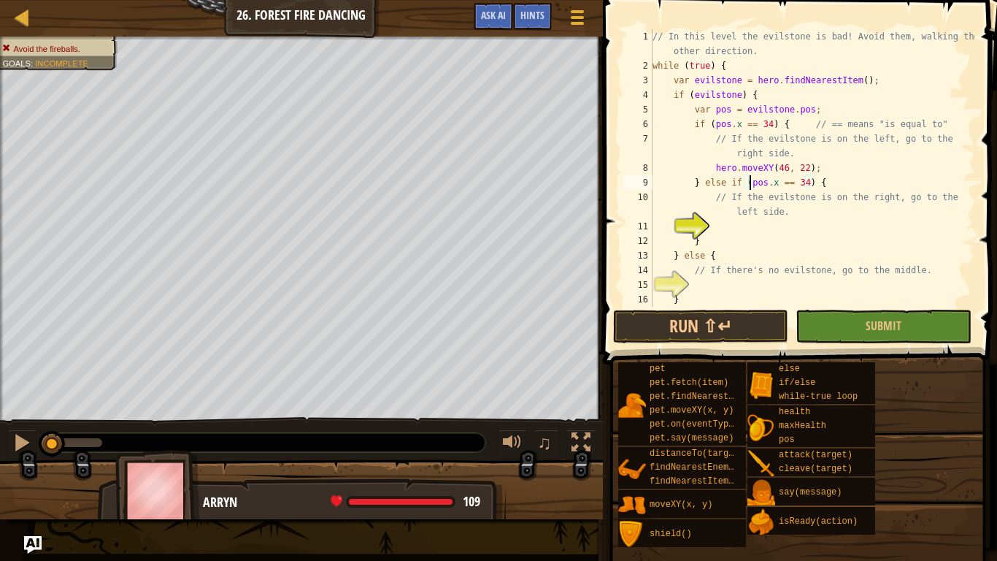
click at [756, 228] on div "// In this level the evilstone is bad! Avoid them, walking the other direction.…" at bounding box center [813, 189] width 326 height 321
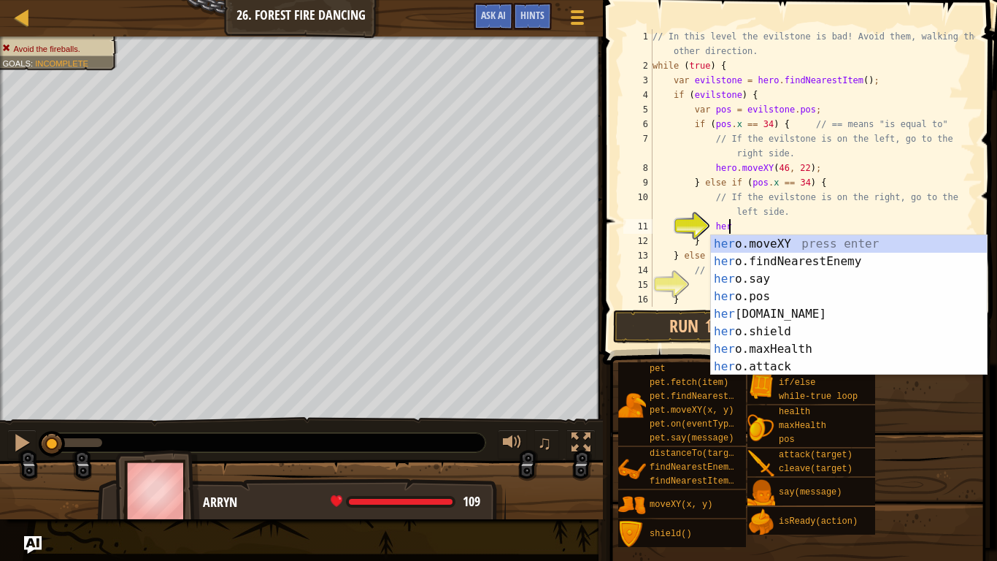
scroll to position [7, 11]
click at [802, 183] on div "// In this level the evilstone is bad! Avoid them, walking the other direction.…" at bounding box center [813, 189] width 326 height 321
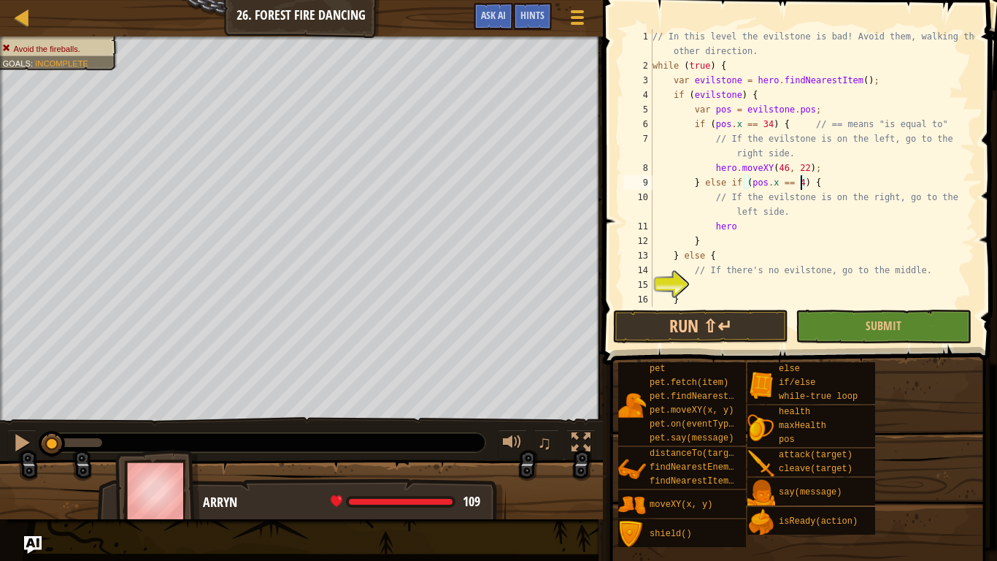
scroll to position [7, 22]
click at [780, 223] on div "// In this level the evilstone is bad! Avoid them, walking the other direction.…" at bounding box center [813, 189] width 326 height 321
type textarea "hero.moveXY(34, 22);"
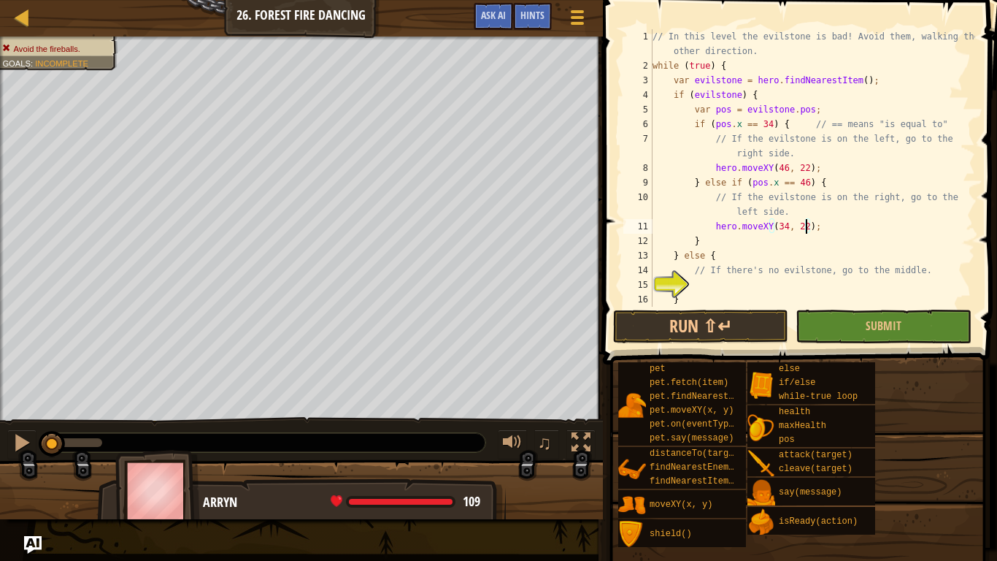
click at [737, 280] on div "// In this level the evilstone is bad! Avoid them, walking the other direction.…" at bounding box center [813, 189] width 326 height 321
type textarea "hero.moveXY(40, 22);"
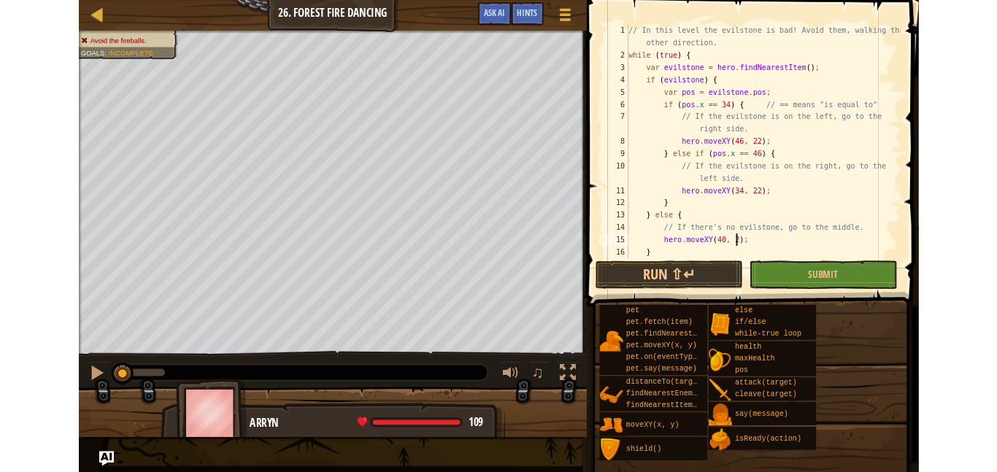
scroll to position [7, 19]
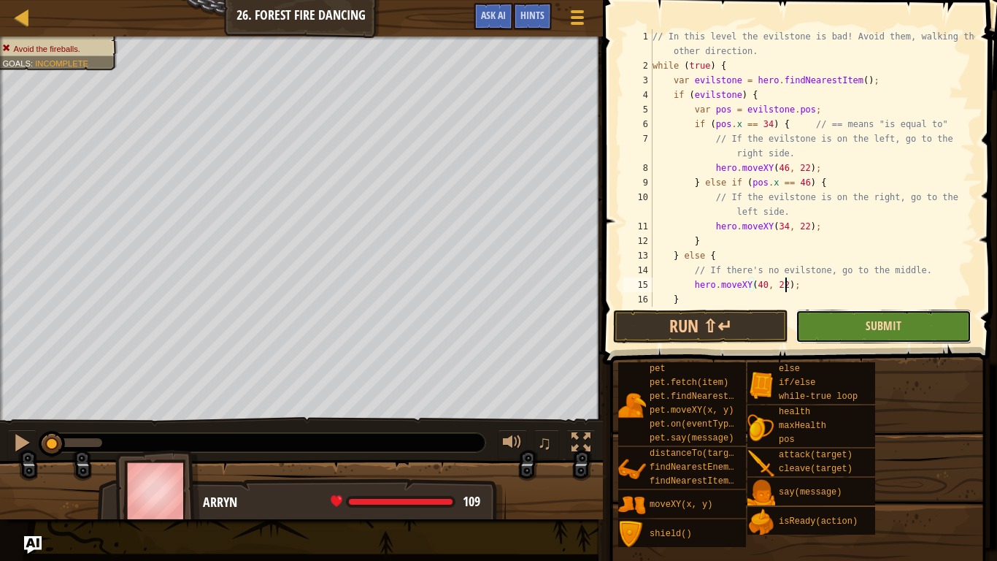
click at [877, 318] on span "Submit" at bounding box center [884, 326] width 36 height 16
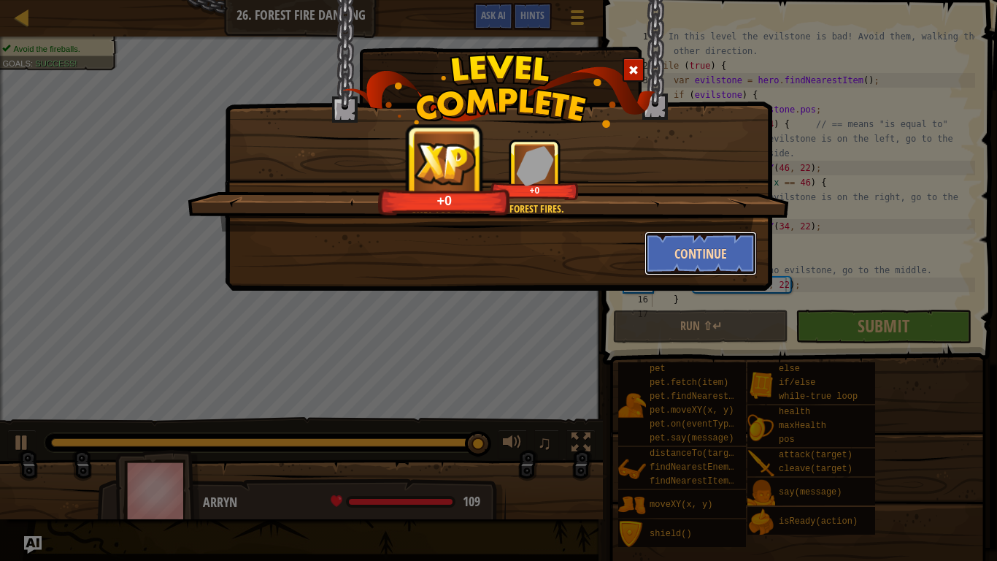
click at [728, 272] on button "Continue" at bounding box center [701, 253] width 113 height 44
